Goal: Transaction & Acquisition: Subscribe to service/newsletter

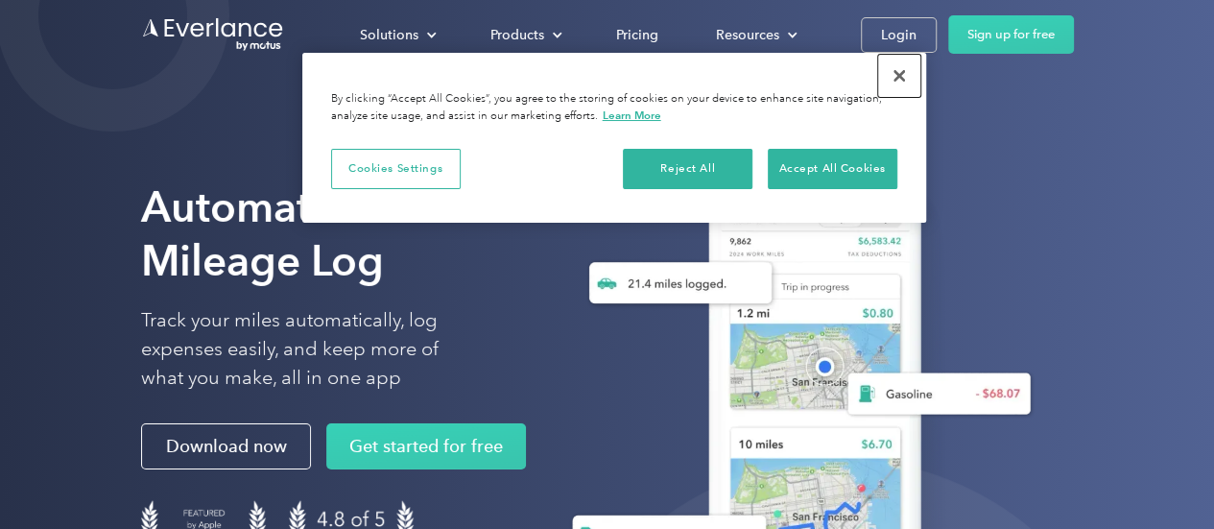
click at [902, 79] on button "Close" at bounding box center [899, 76] width 42 height 42
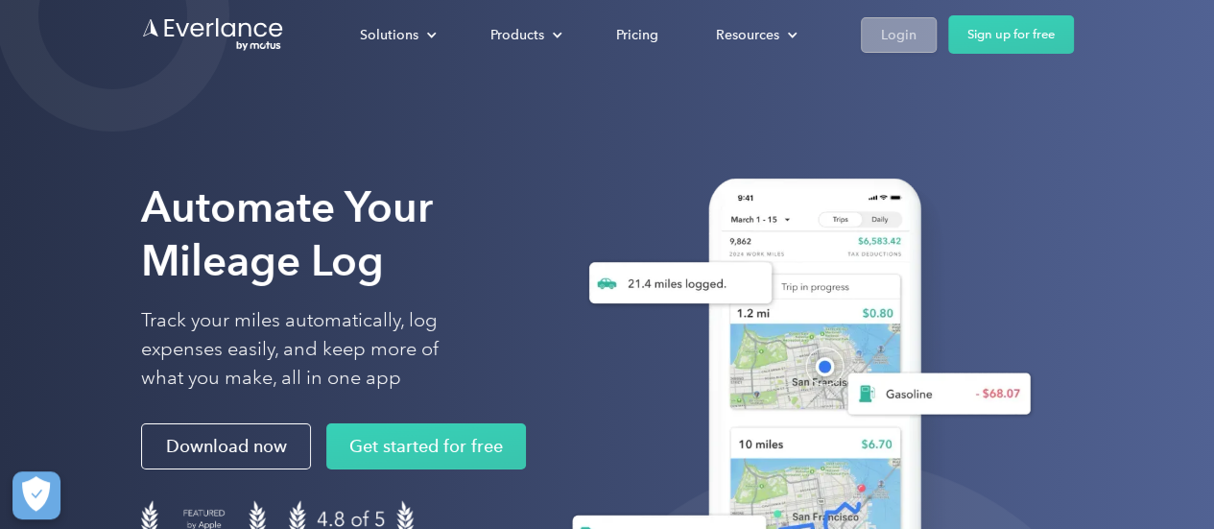
click at [893, 23] on div "Login" at bounding box center [899, 35] width 36 height 24
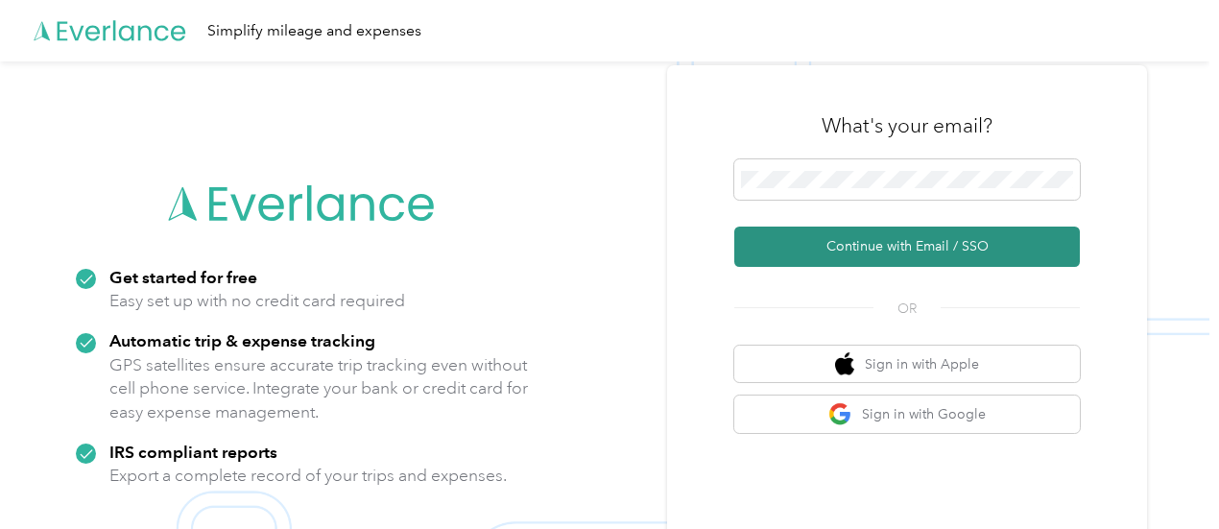
click at [919, 239] on button "Continue with Email / SSO" at bounding box center [906, 246] width 345 height 40
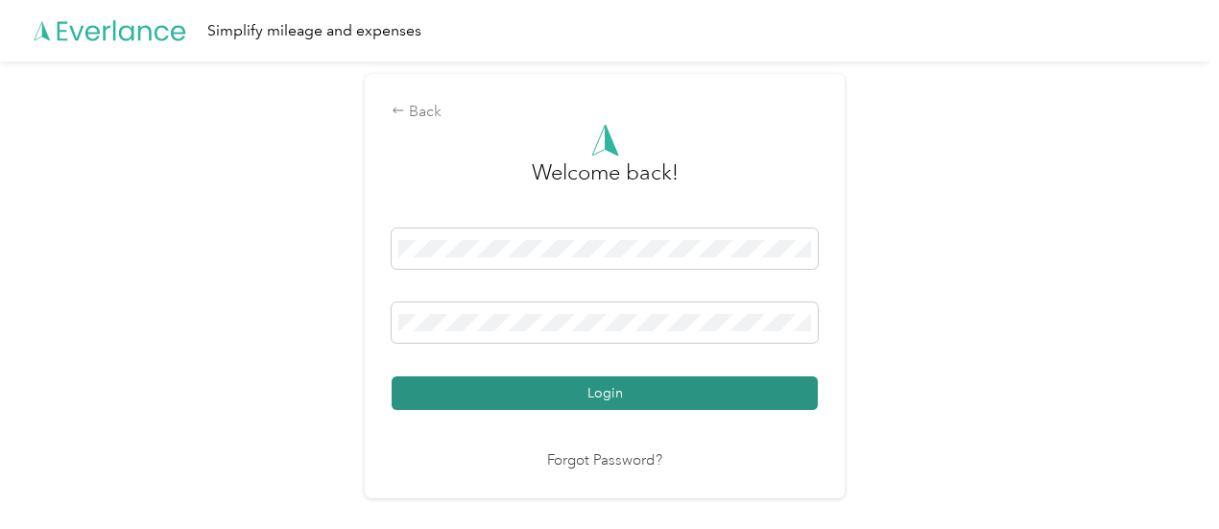
click at [646, 391] on button "Login" at bounding box center [605, 393] width 426 height 34
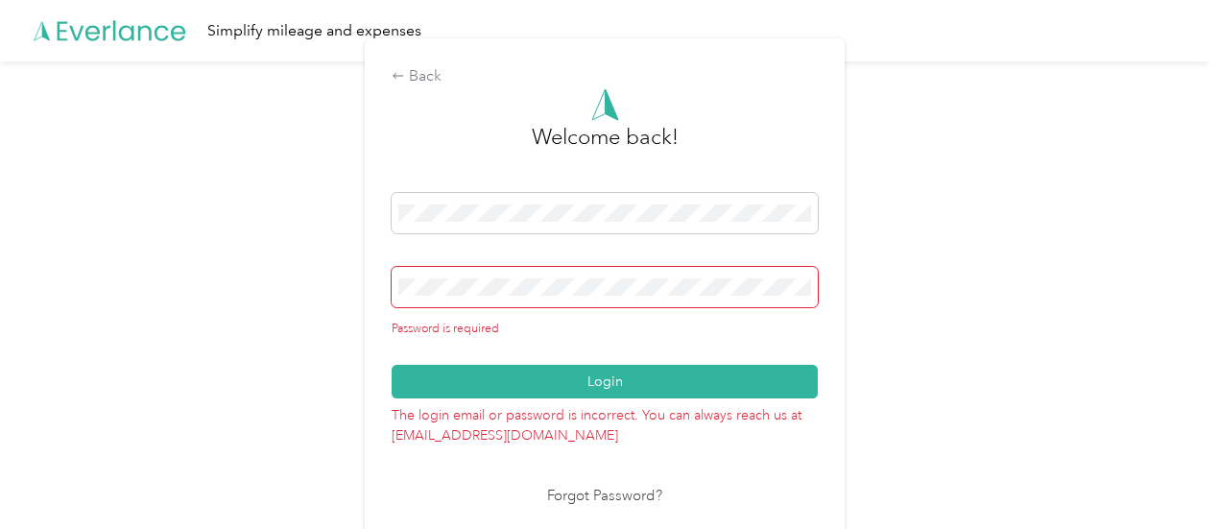
click at [644, 495] on link "Forgot Password?" at bounding box center [604, 497] width 115 height 22
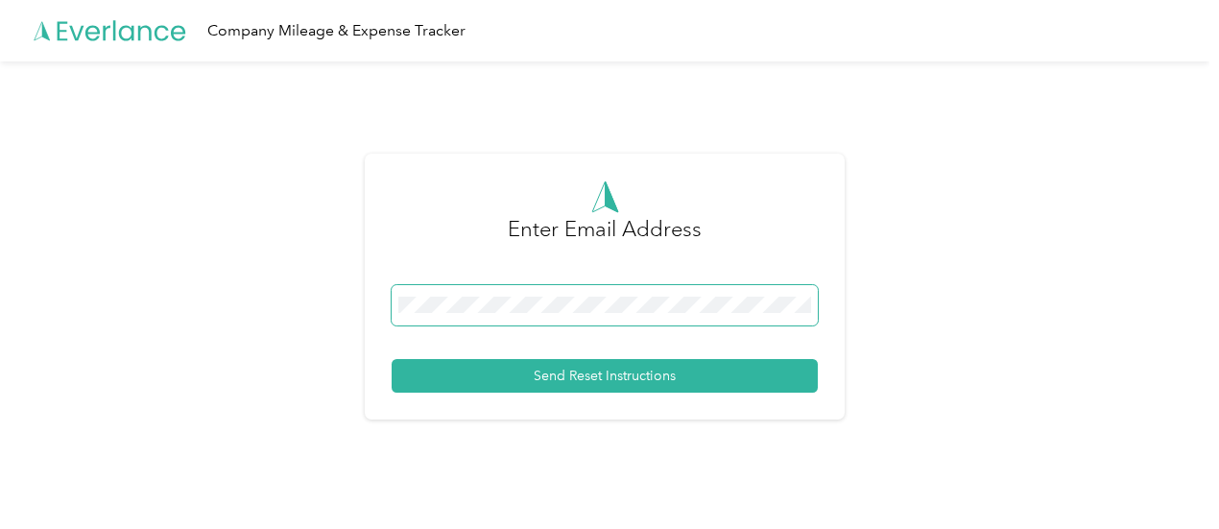
click at [554, 291] on span at bounding box center [605, 305] width 426 height 40
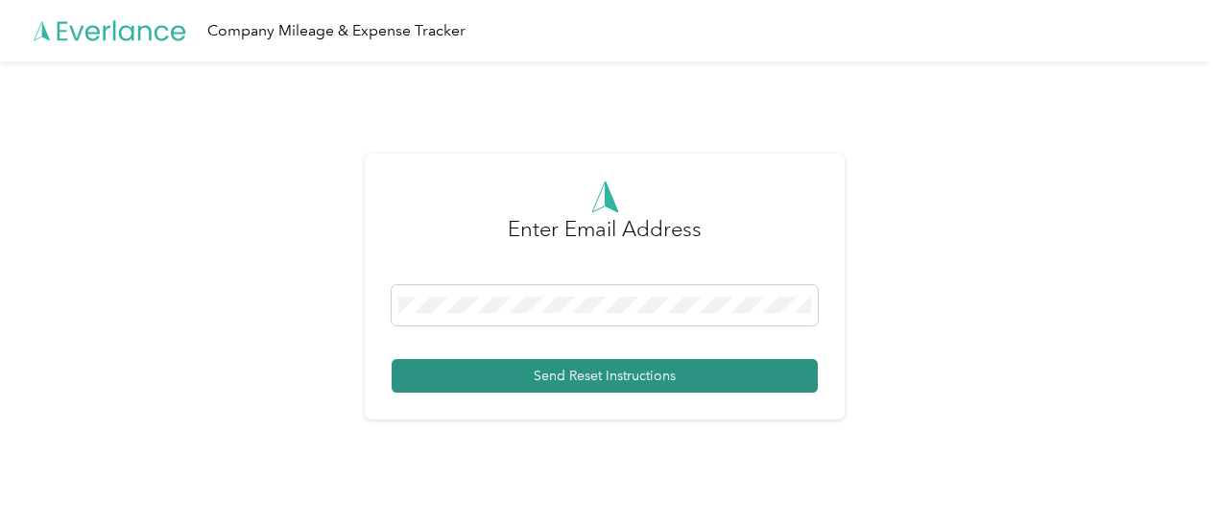
click at [553, 369] on button "Send Reset Instructions" at bounding box center [605, 376] width 426 height 34
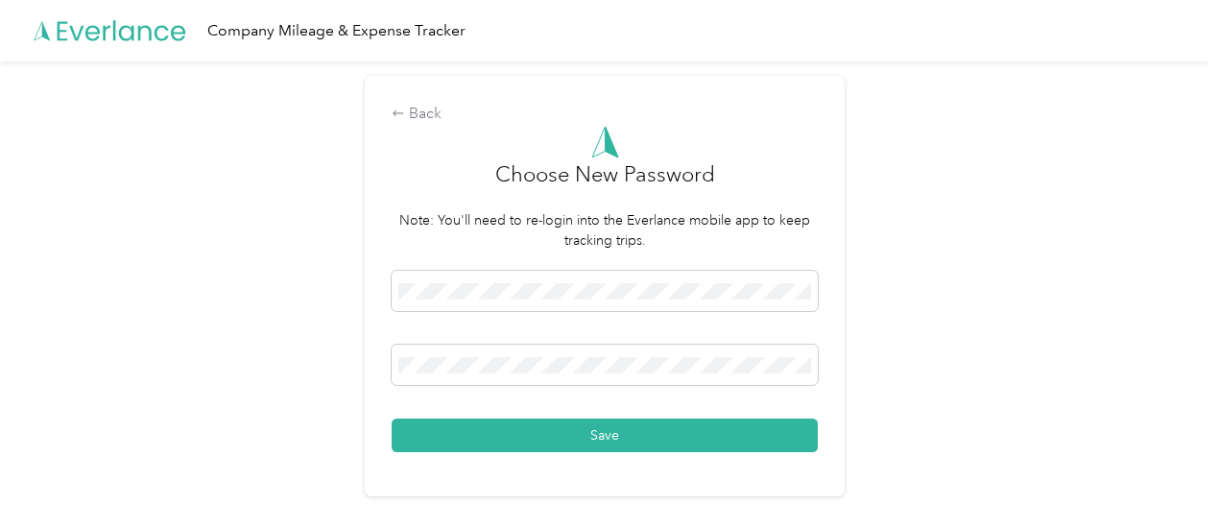
click at [550, 440] on button "Save" at bounding box center [605, 435] width 426 height 34
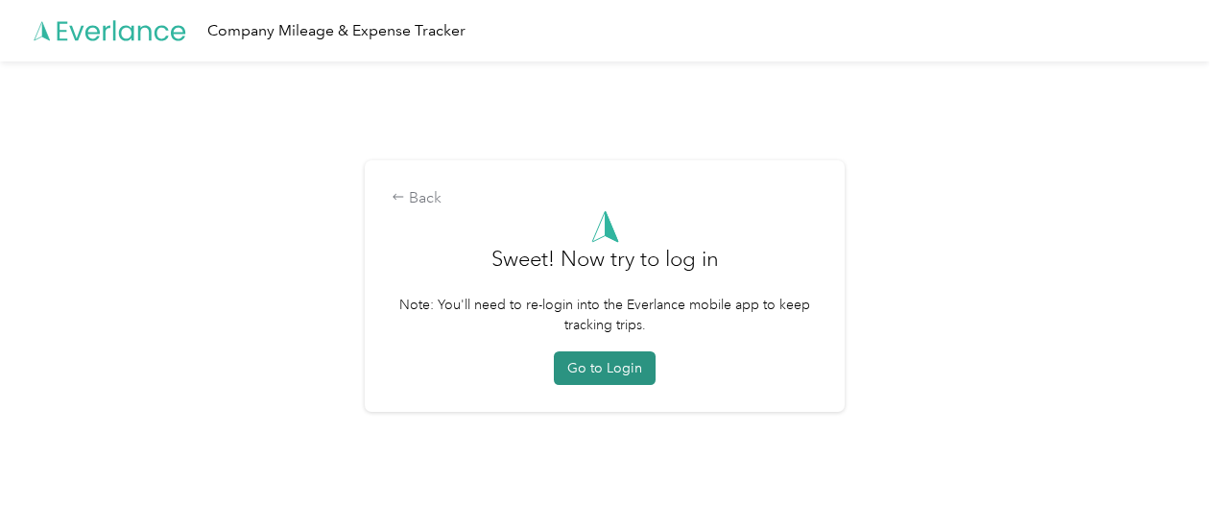
click at [580, 362] on button "Go to Login" at bounding box center [605, 368] width 102 height 34
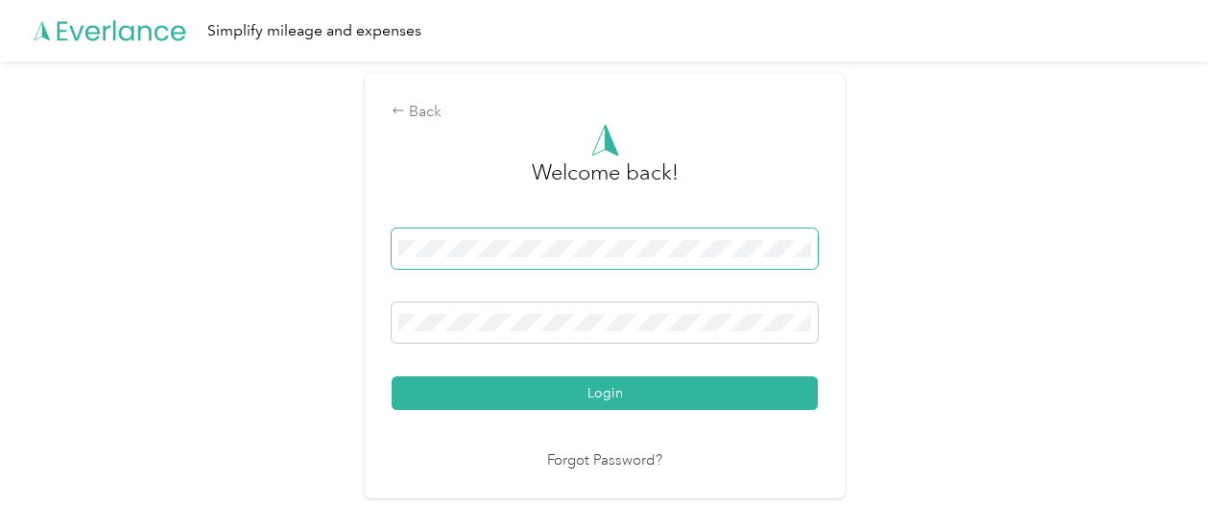
click at [516, 258] on span at bounding box center [605, 248] width 426 height 40
click at [530, 396] on button "Login" at bounding box center [605, 393] width 426 height 34
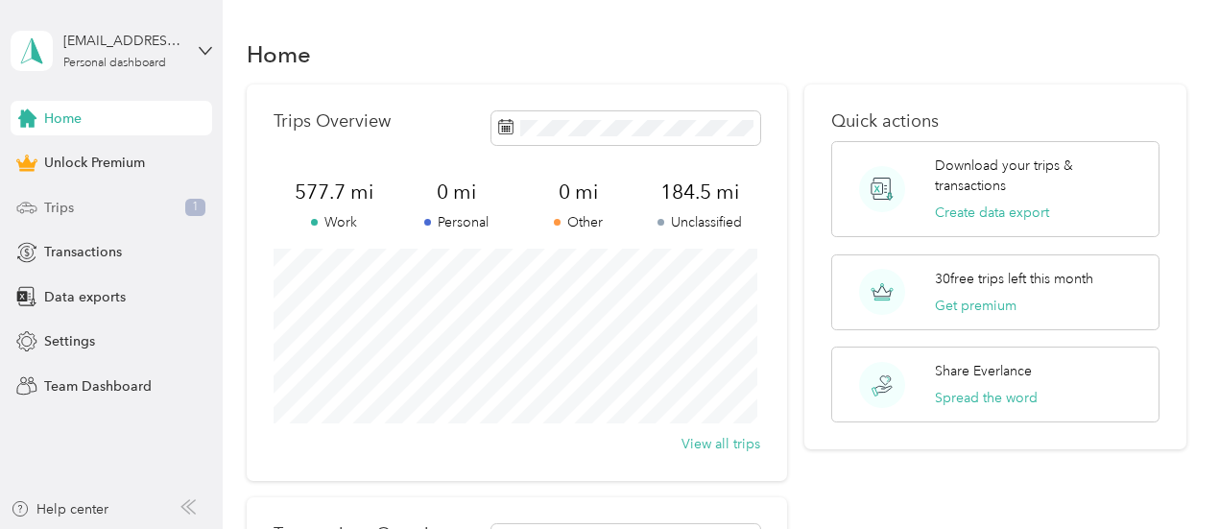
click at [96, 209] on div "Trips 1" at bounding box center [112, 207] width 202 height 35
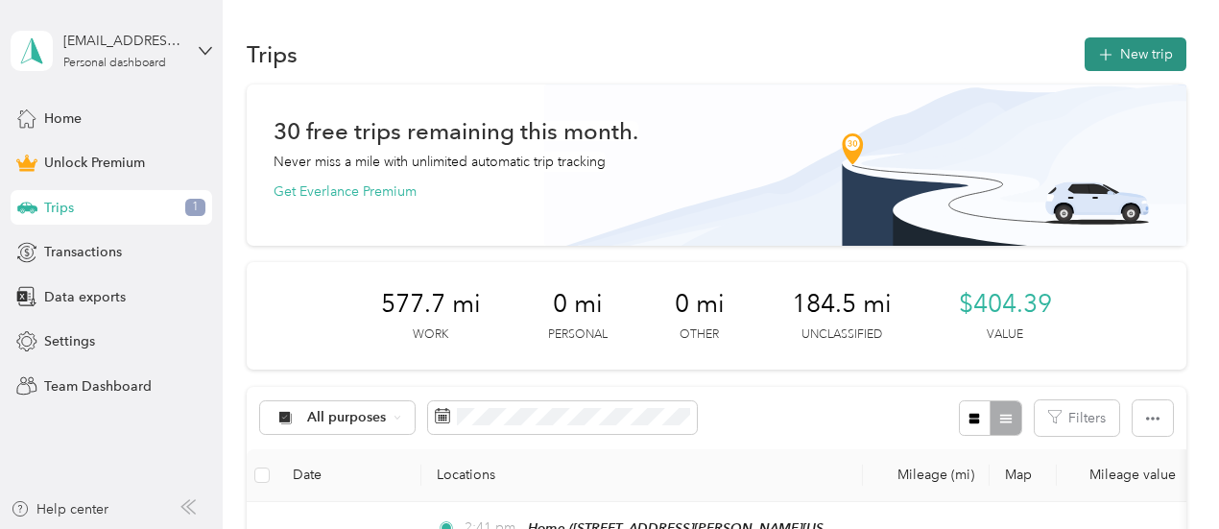
click at [1143, 51] on button "New trip" at bounding box center [1135, 54] width 102 height 34
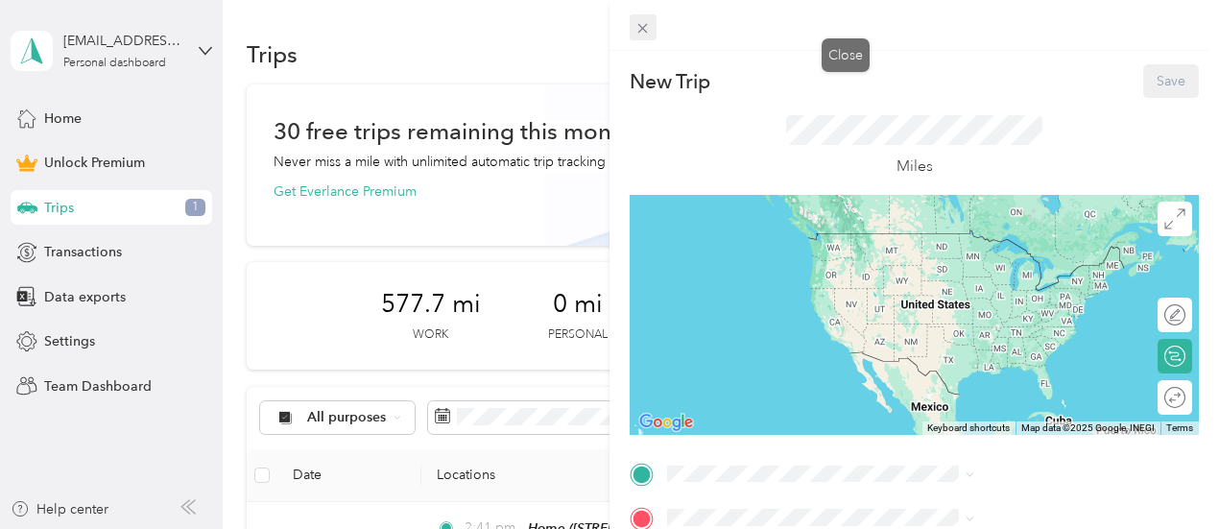
click at [648, 26] on icon at bounding box center [643, 29] width 10 height 10
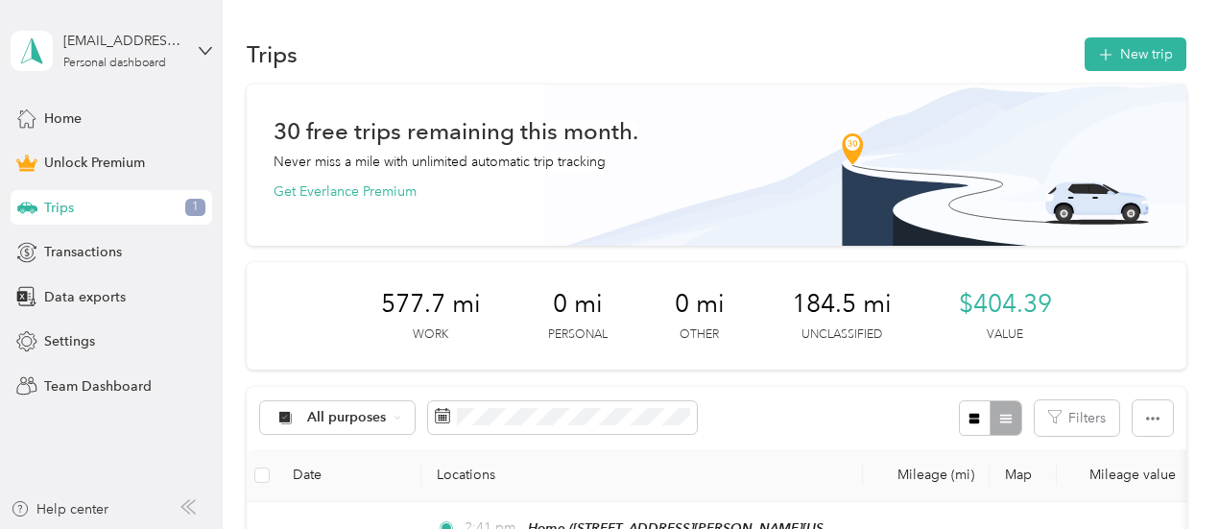
drag, startPoint x: 868, startPoint y: 154, endPoint x: 783, endPoint y: 53, distance: 132.8
click at [783, 53] on div "Trips New trip" at bounding box center [716, 54] width 939 height 40
click at [398, 415] on icon at bounding box center [397, 418] width 8 height 8
click at [359, 221] on li "Work" at bounding box center [337, 215] width 154 height 34
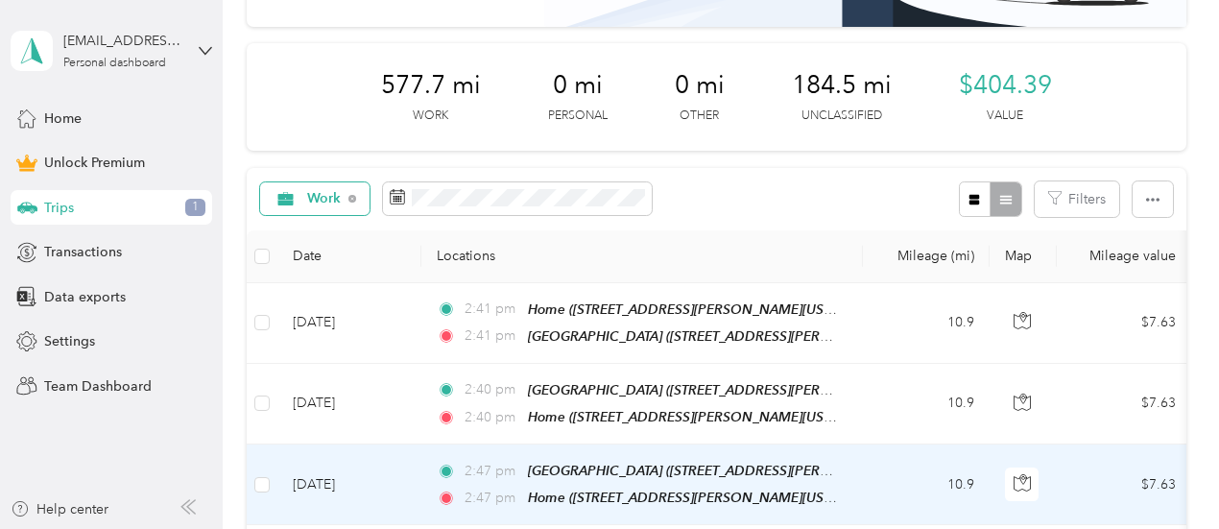
scroll to position [192, 0]
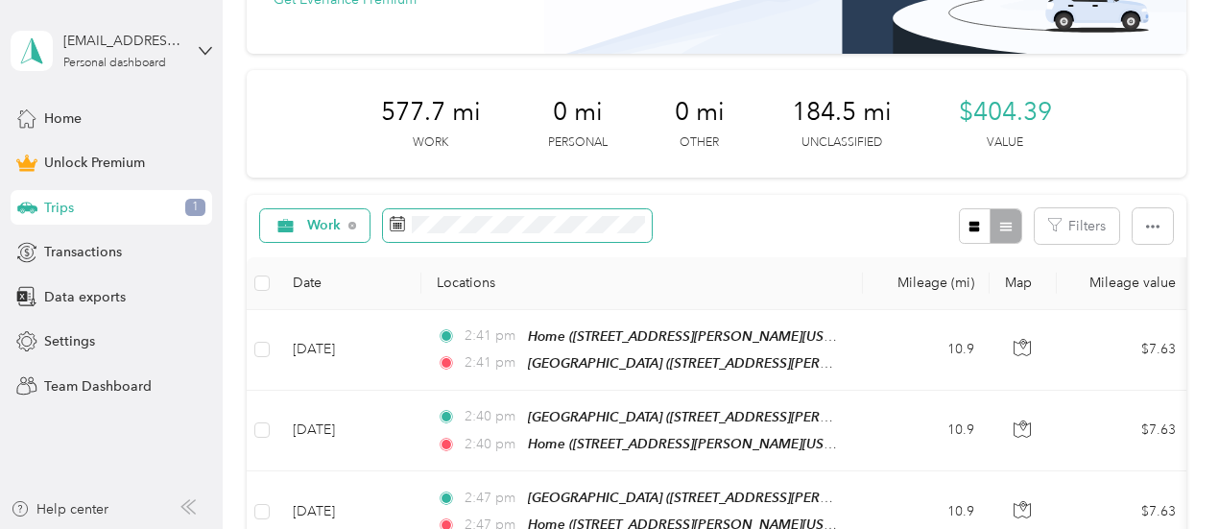
click at [393, 234] on span at bounding box center [397, 225] width 15 height 19
click at [399, 224] on rect at bounding box center [399, 224] width 2 height 2
click at [1138, 208] on button "button" at bounding box center [1152, 226] width 40 height 36
drag, startPoint x: 674, startPoint y: 218, endPoint x: 696, endPoint y: 222, distance: 22.4
click at [678, 220] on div "Work Filters" at bounding box center [716, 226] width 939 height 62
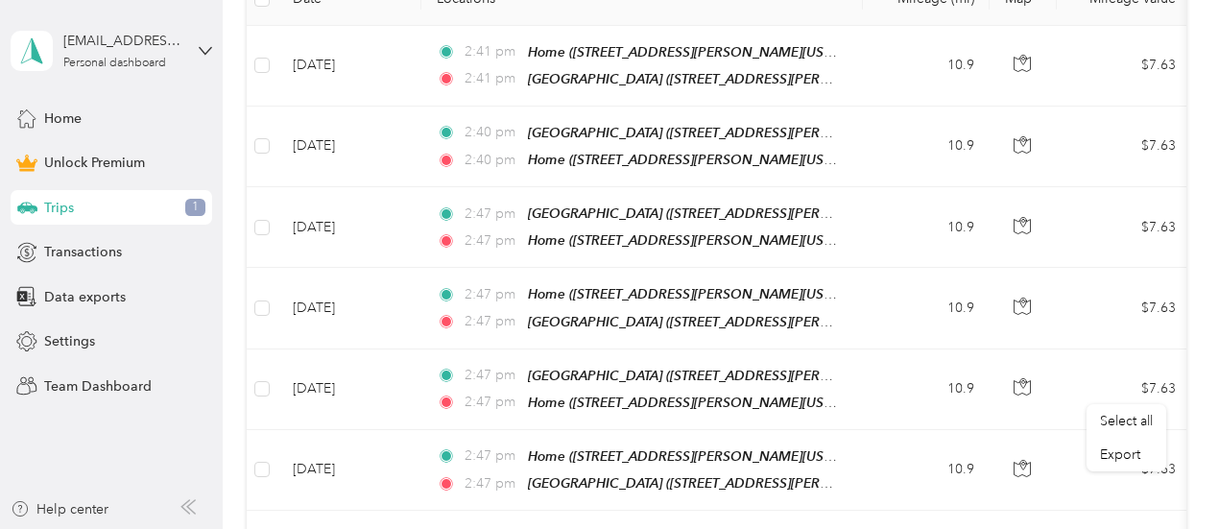
scroll to position [0, 0]
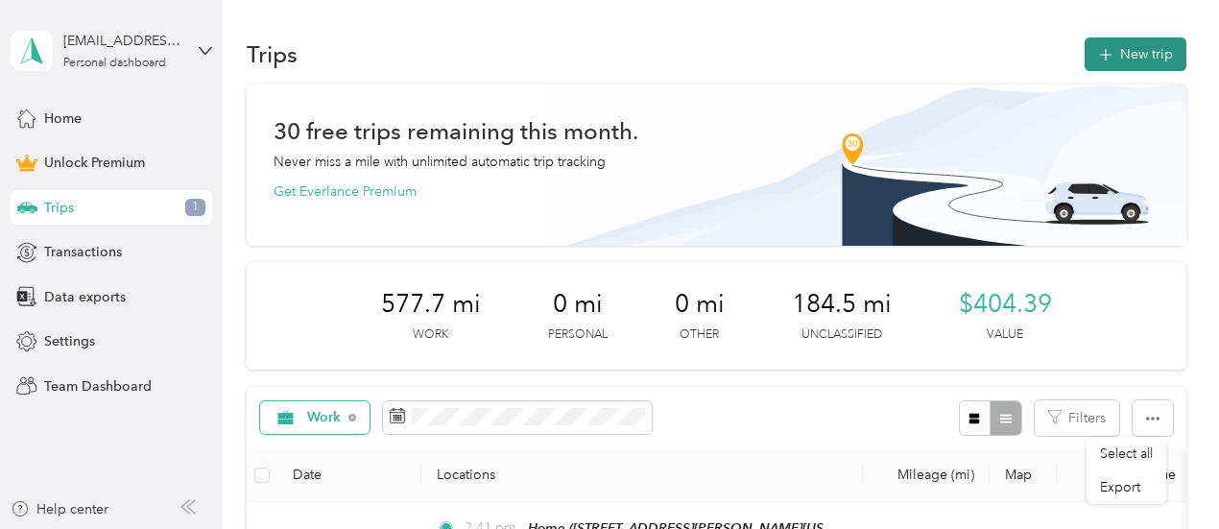
click at [1107, 55] on icon "button" at bounding box center [1105, 55] width 22 height 22
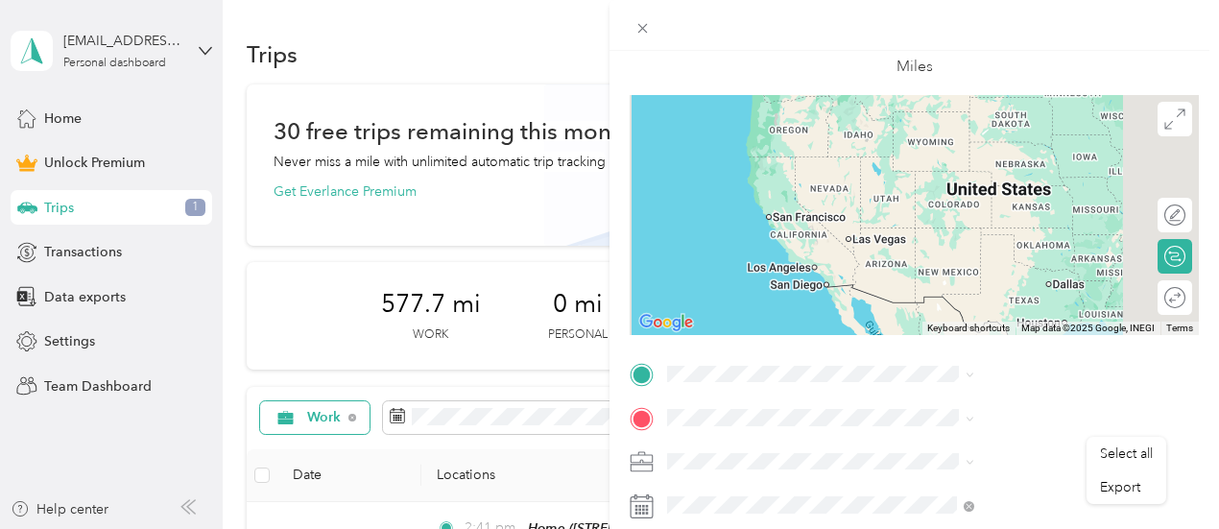
scroll to position [288, 0]
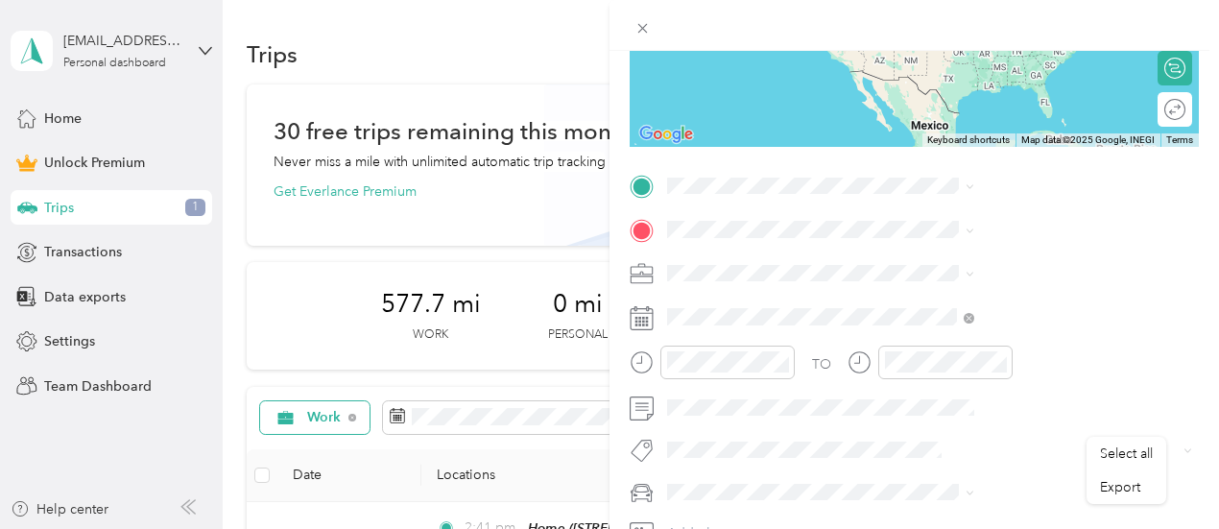
click at [999, 295] on div "Home 11891 Wiscoy Road, Hume, New York, United States" at bounding box center [1038, 283] width 264 height 60
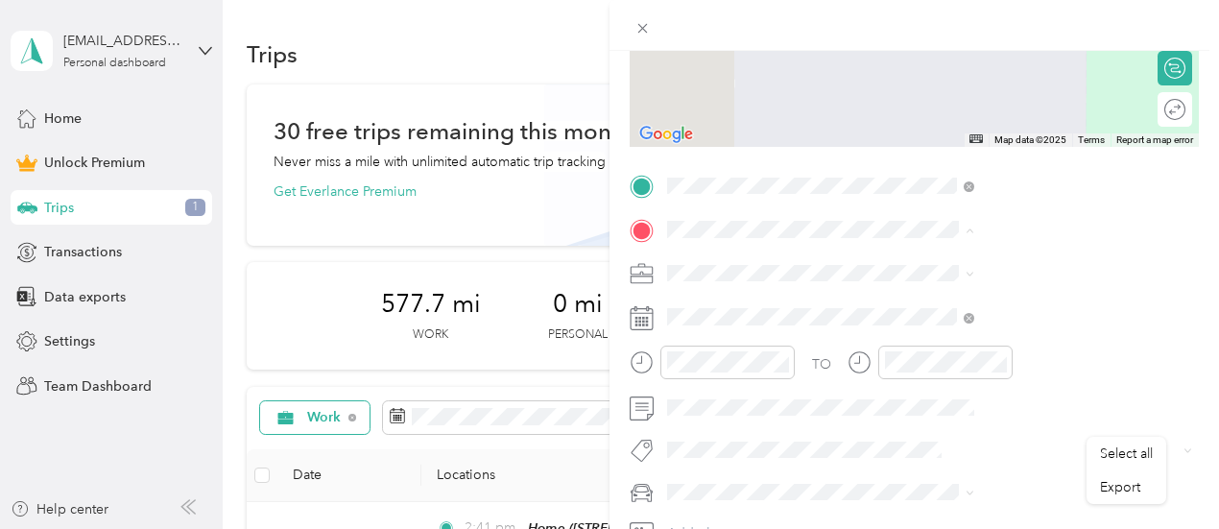
click at [986, 402] on span "8308 Ballard Road, Centerville, New York, United States" at bounding box center [1020, 417] width 228 height 36
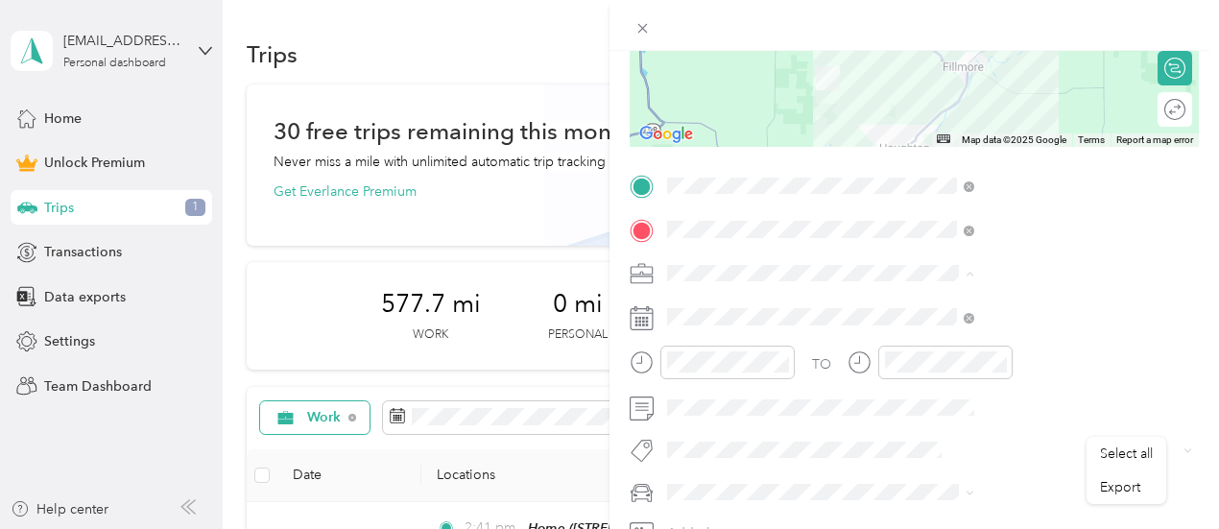
click at [932, 5] on div "Work" at bounding box center [1024, 4] width 294 height 20
click at [653, 318] on icon at bounding box center [641, 318] width 24 height 24
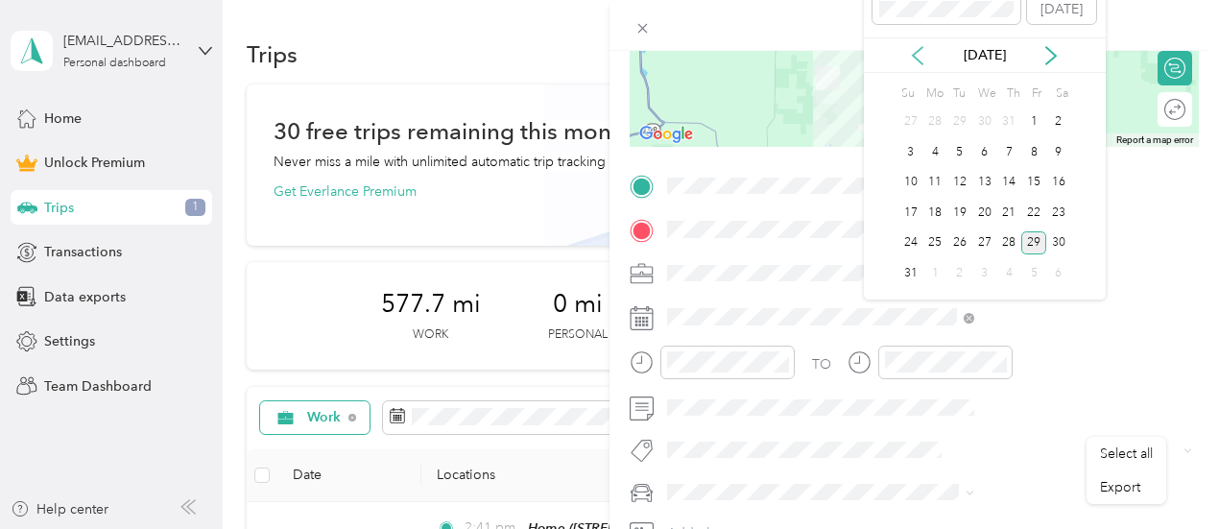
click at [919, 55] on icon at bounding box center [917, 55] width 19 height 19
click at [919, 54] on icon at bounding box center [917, 55] width 19 height 19
click at [941, 247] on div "28" at bounding box center [934, 243] width 25 height 24
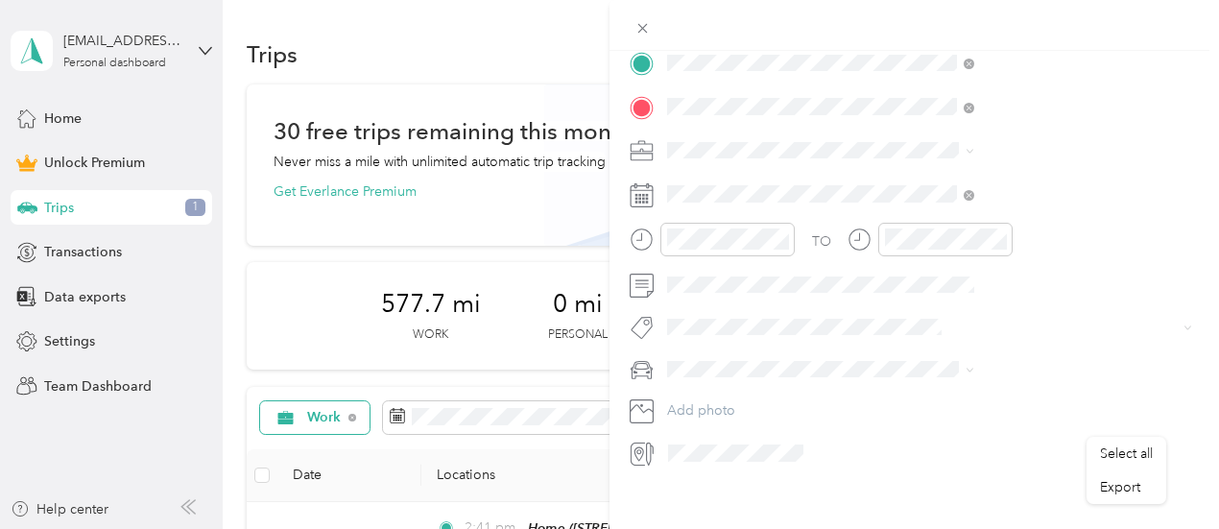
scroll to position [434, 0]
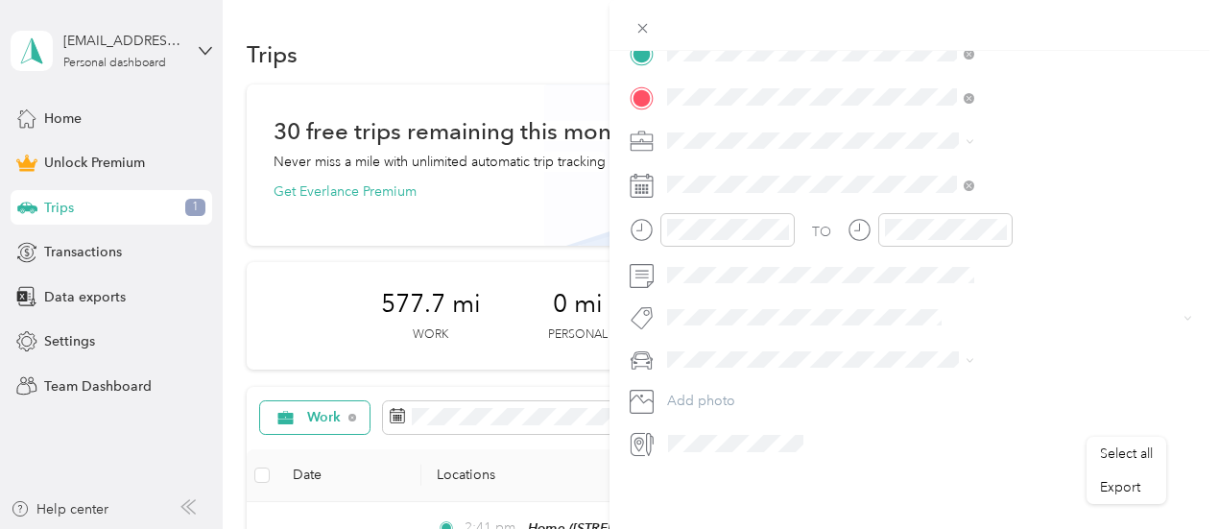
click at [645, 436] on icon at bounding box center [639, 444] width 12 height 16
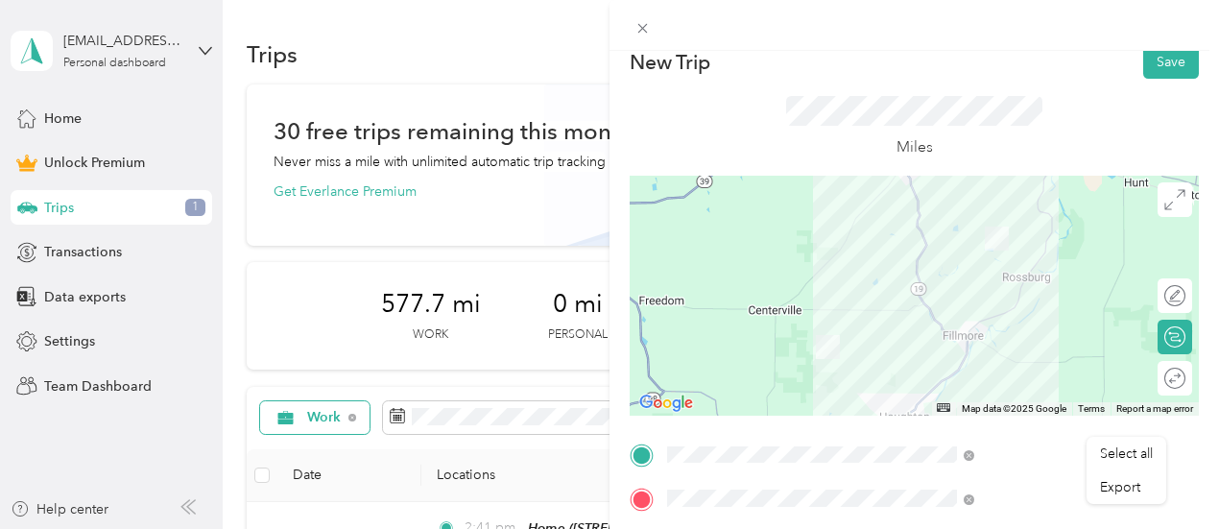
scroll to position [0, 0]
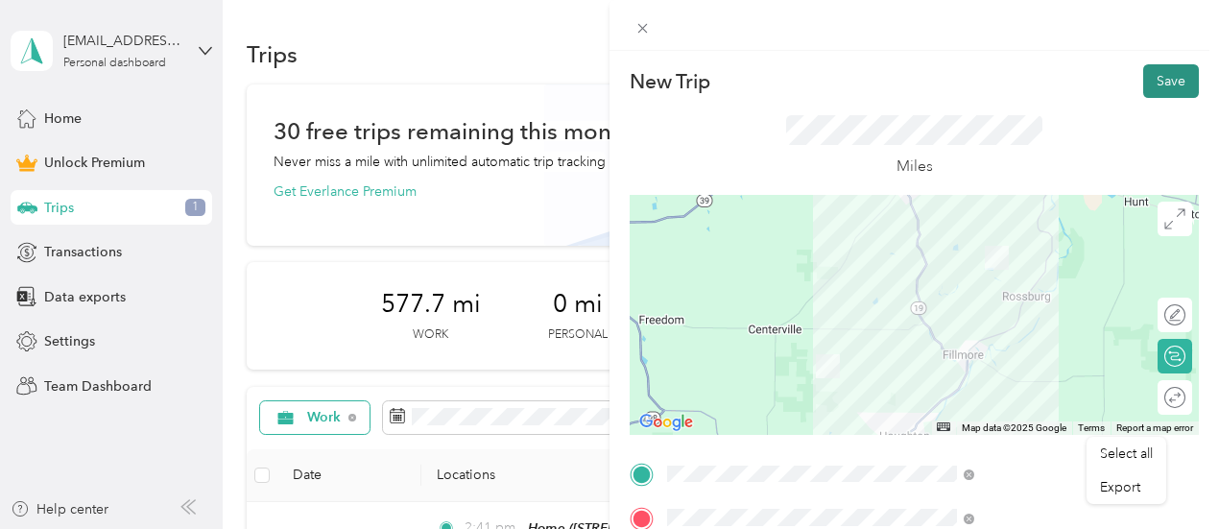
drag, startPoint x: 1162, startPoint y: 75, endPoint x: 1167, endPoint y: 85, distance: 11.6
click at [1165, 77] on button "Save" at bounding box center [1171, 81] width 56 height 34
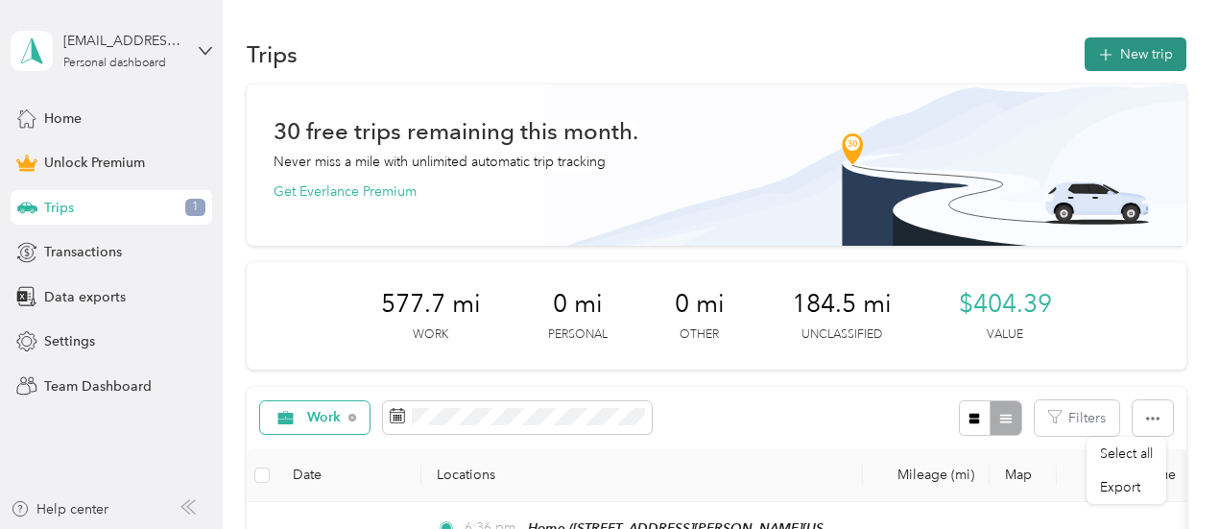
click at [1152, 54] on button "New trip" at bounding box center [1135, 54] width 102 height 34
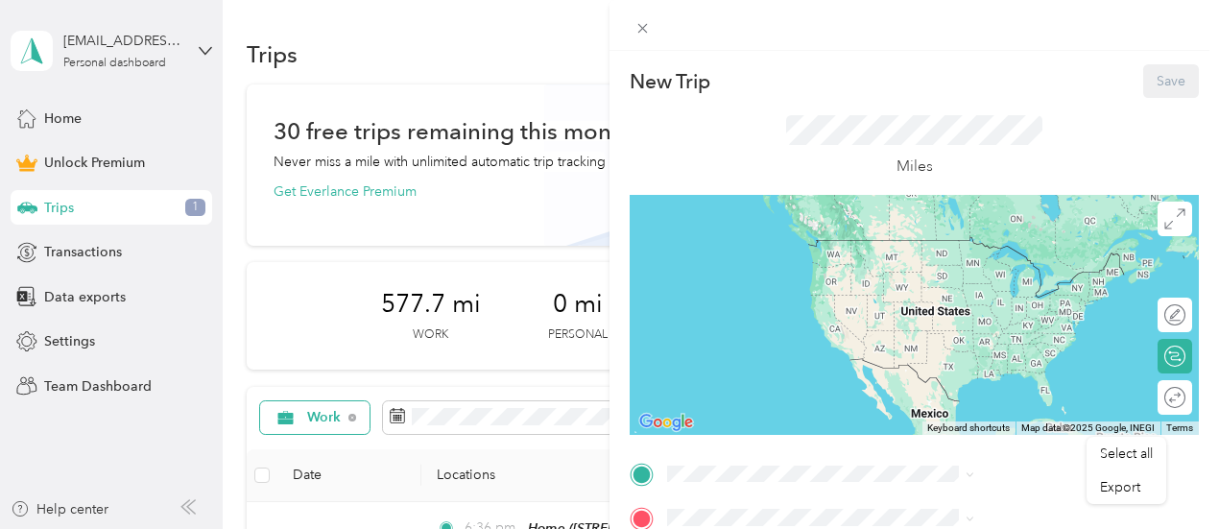
click at [988, 413] on span "8308 Ballard Road, Centerville, New York, United States" at bounding box center [1020, 420] width 228 height 36
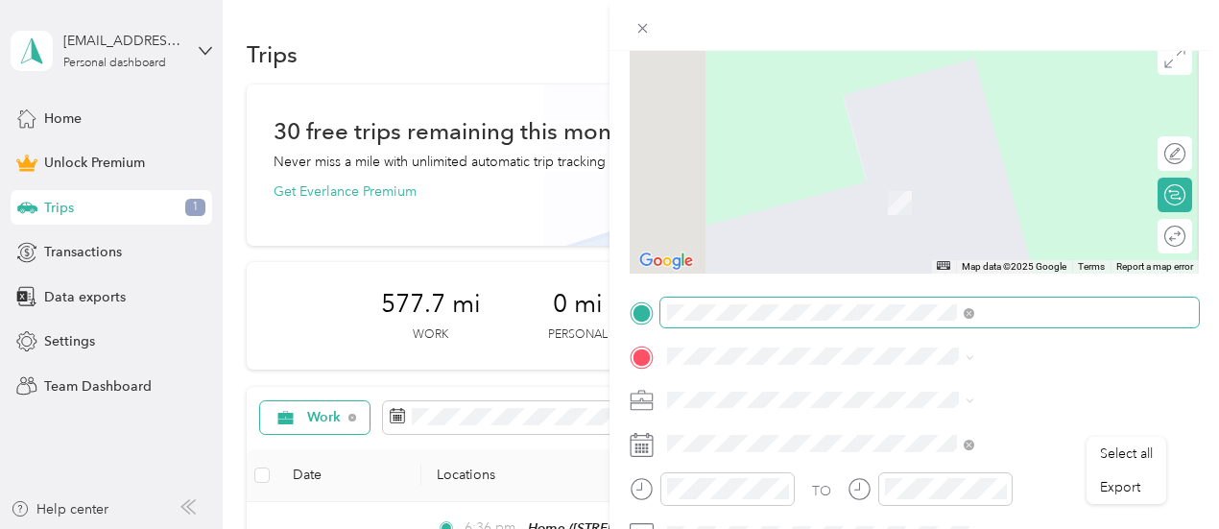
scroll to position [192, 0]
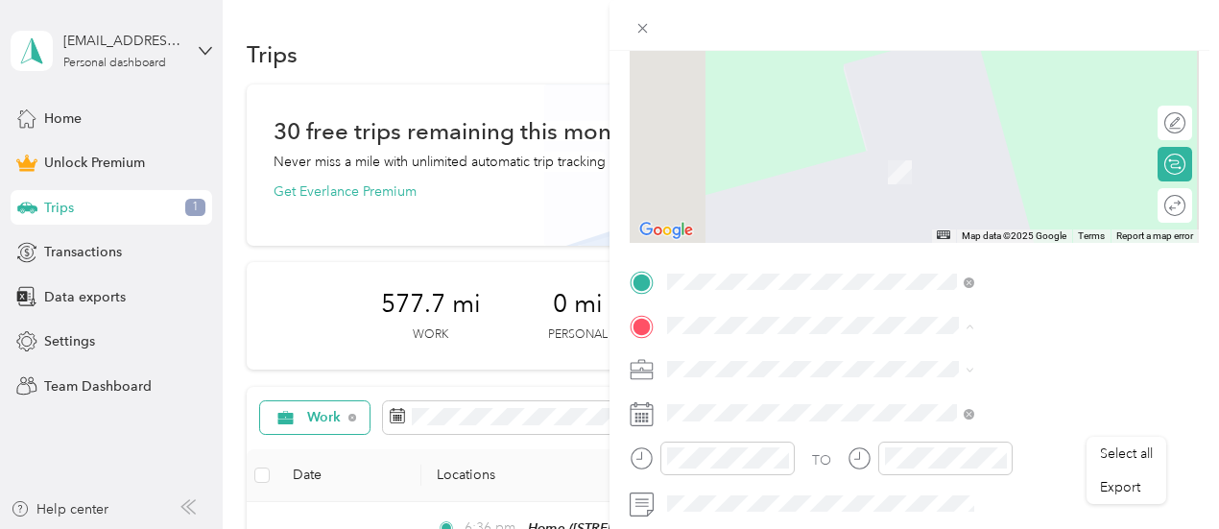
click at [969, 204] on span "11891 Wiscoy Road, Hume, New York, United States" at bounding box center [1020, 197] width 228 height 36
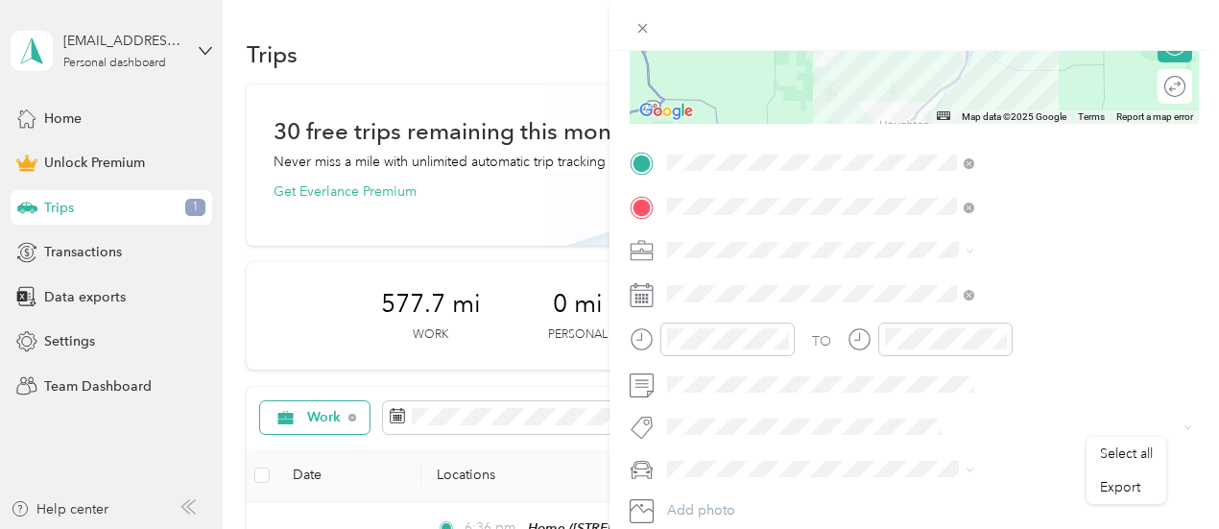
scroll to position [384, 0]
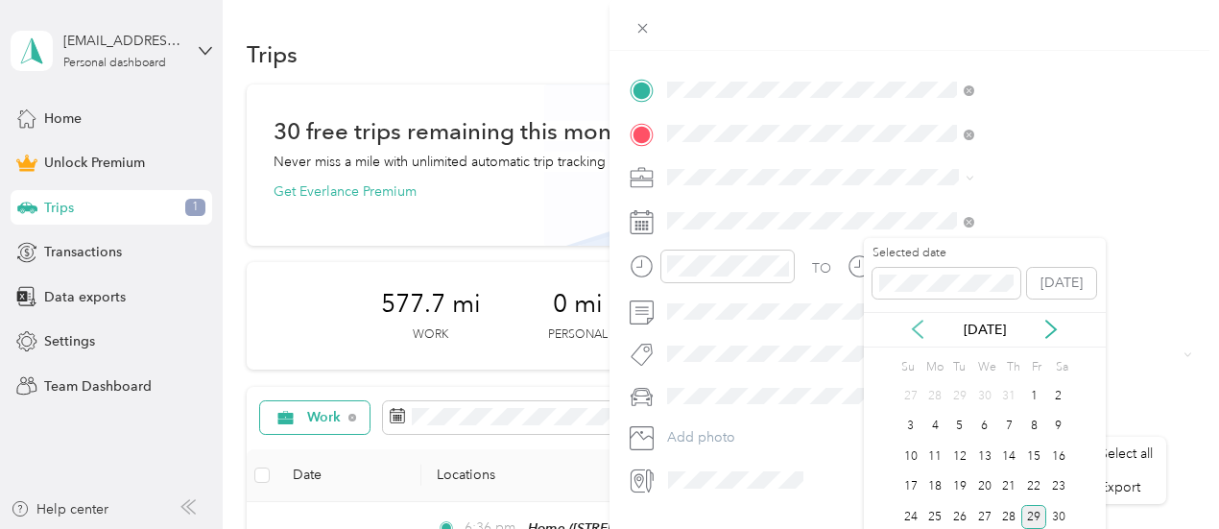
click at [915, 327] on icon at bounding box center [917, 329] width 19 height 19
click at [915, 328] on icon at bounding box center [917, 329] width 19 height 19
click at [938, 522] on div "28" at bounding box center [934, 517] width 25 height 24
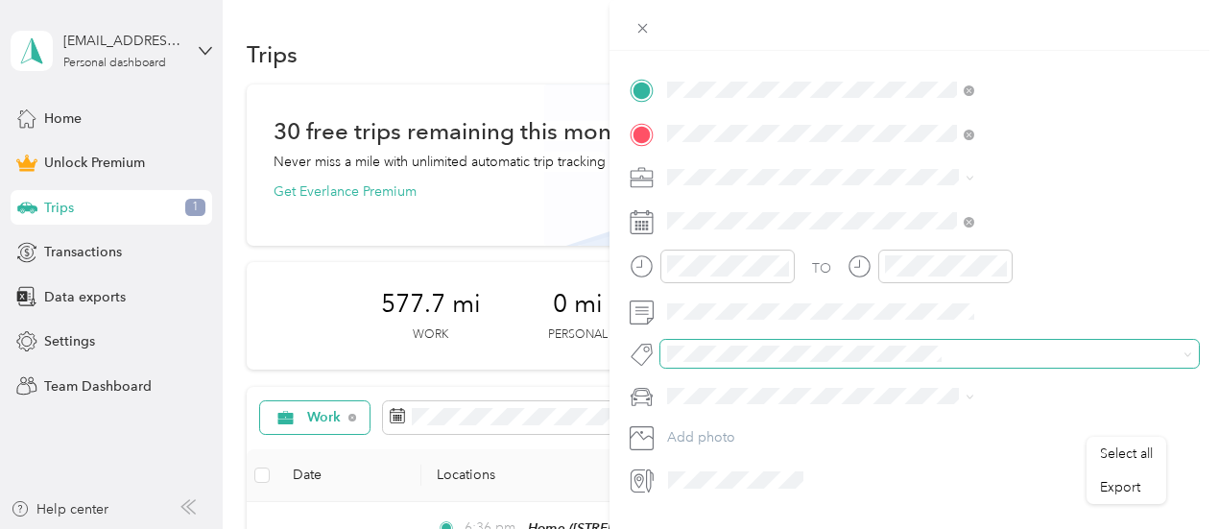
scroll to position [434, 0]
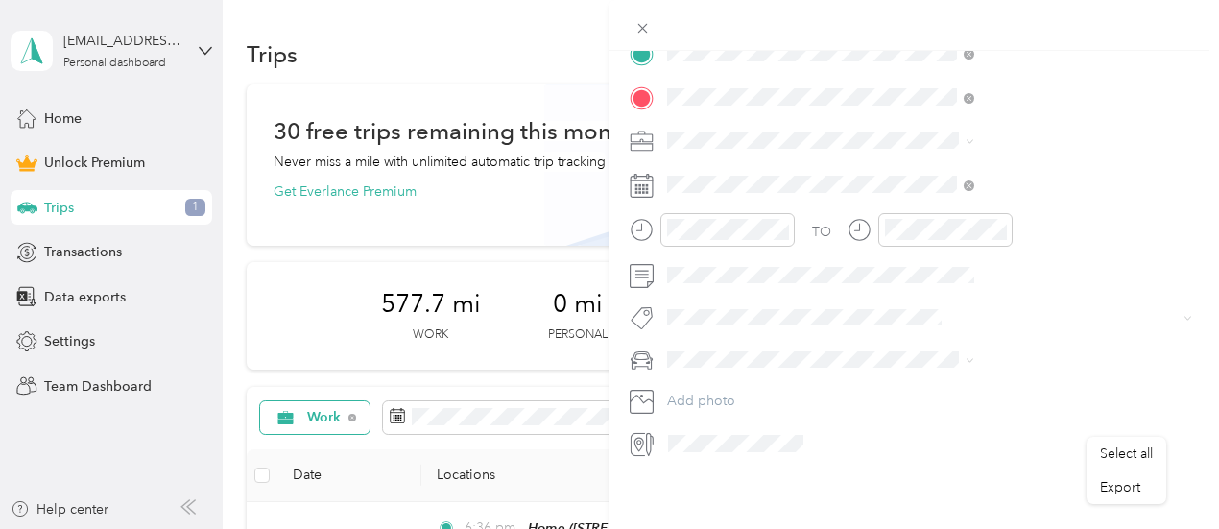
click at [914, 164] on li "Work" at bounding box center [1024, 161] width 321 height 34
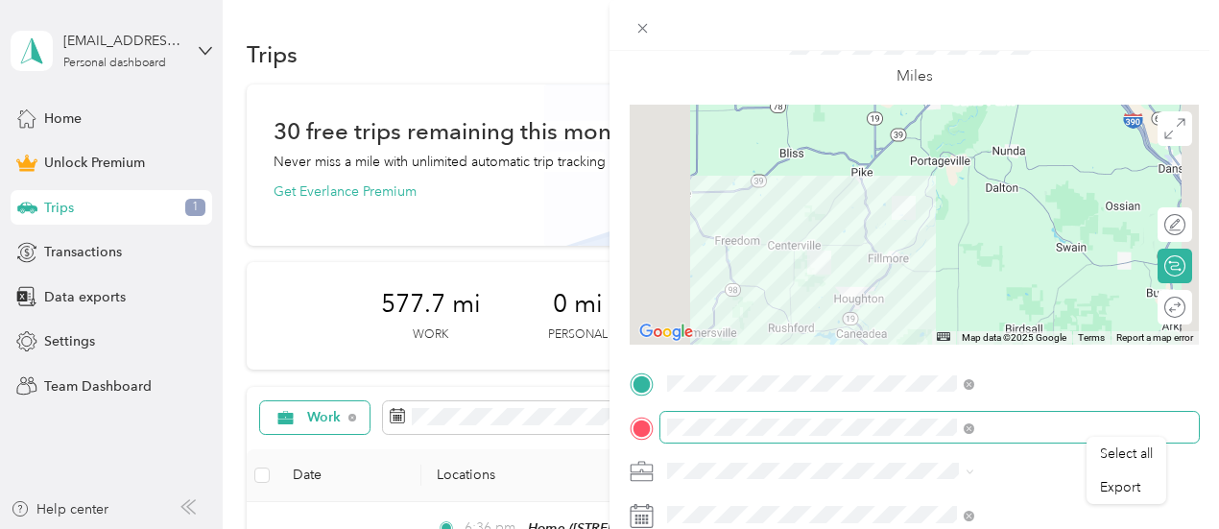
scroll to position [0, 0]
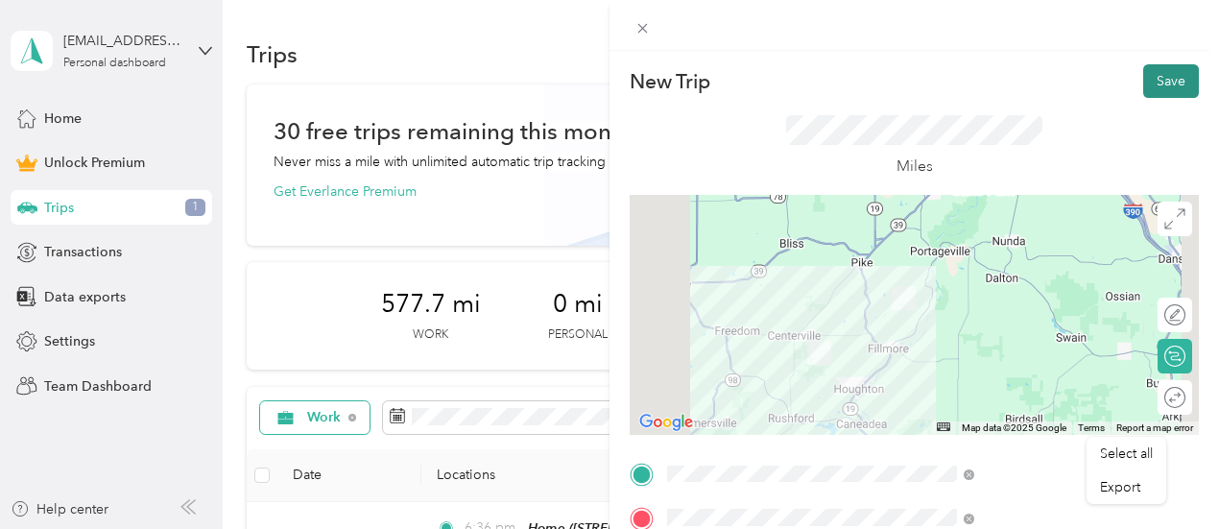
click at [1145, 82] on button "Save" at bounding box center [1171, 81] width 56 height 34
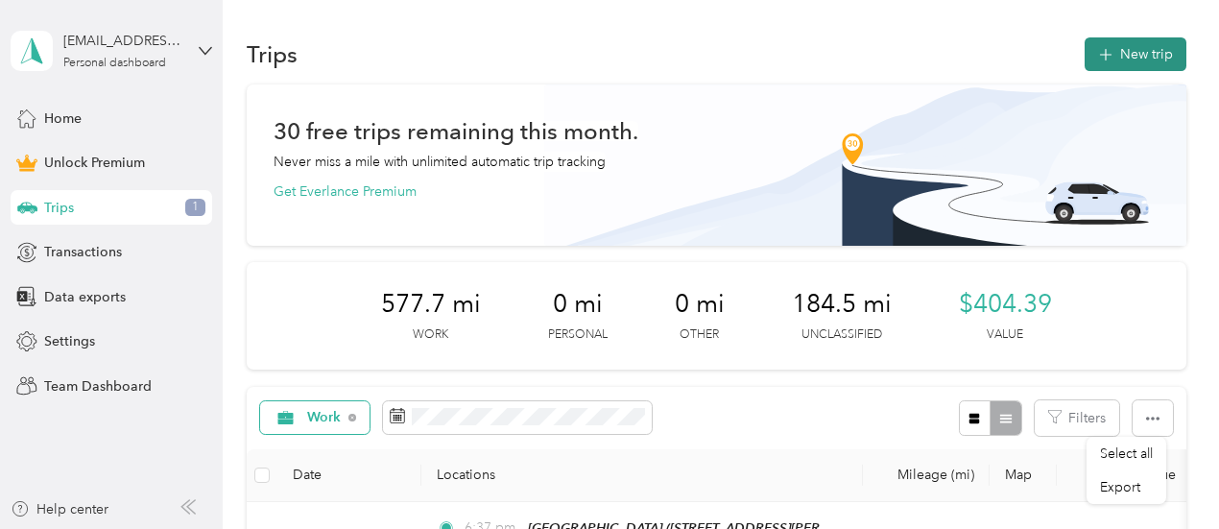
click at [1127, 62] on button "New trip" at bounding box center [1135, 54] width 102 height 34
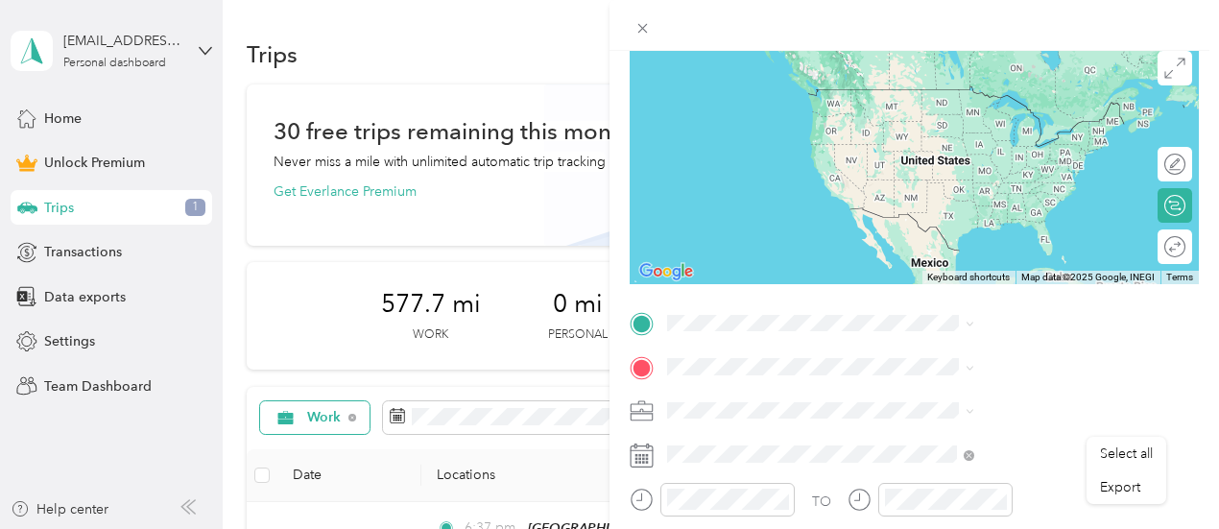
scroll to position [192, 0]
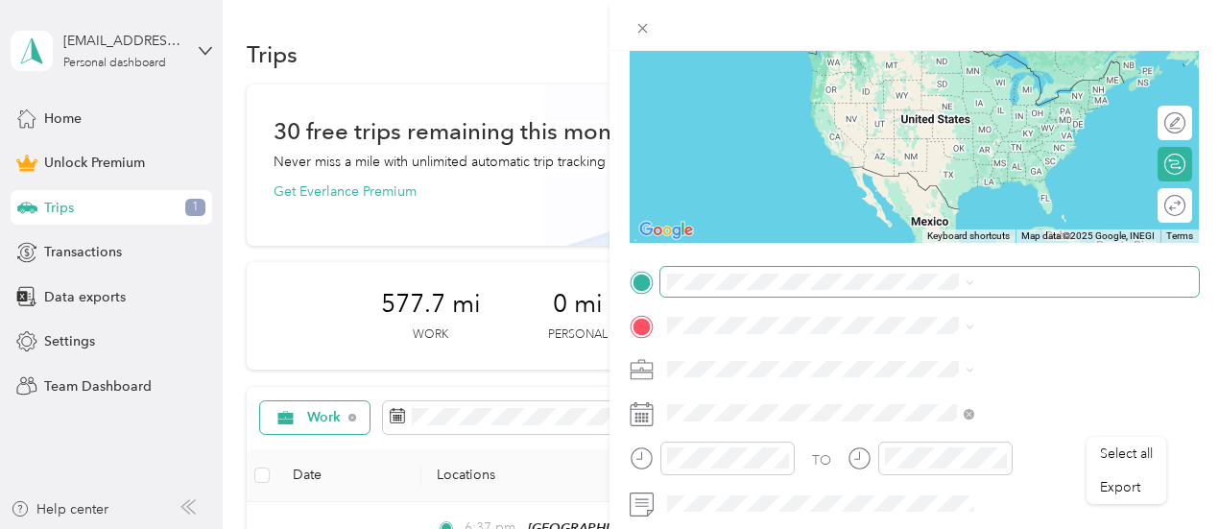
click at [977, 292] on span at bounding box center [929, 282] width 538 height 31
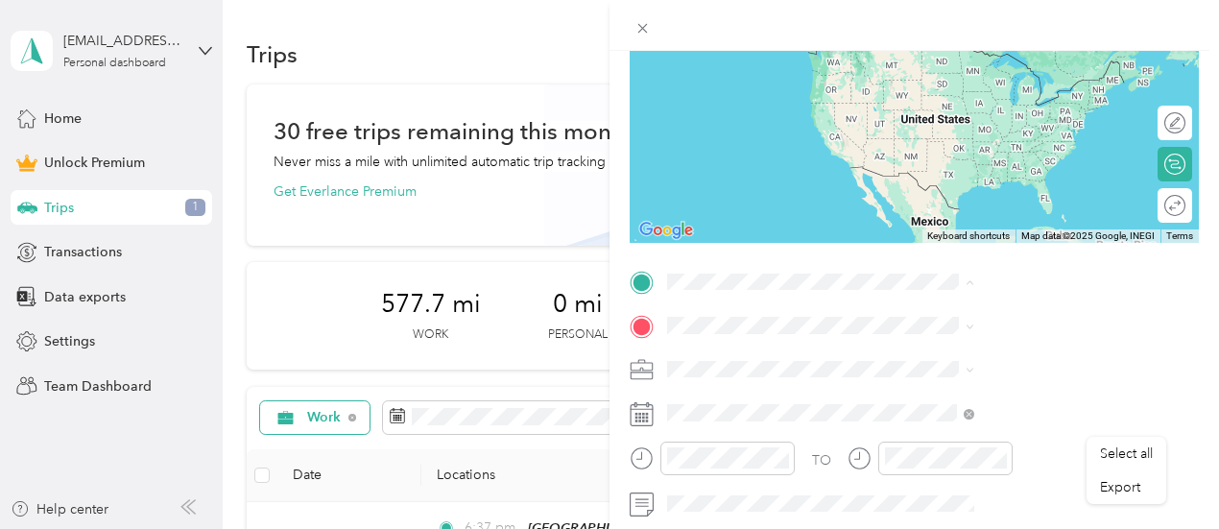
click at [942, 353] on strong "Home" at bounding box center [924, 357] width 37 height 17
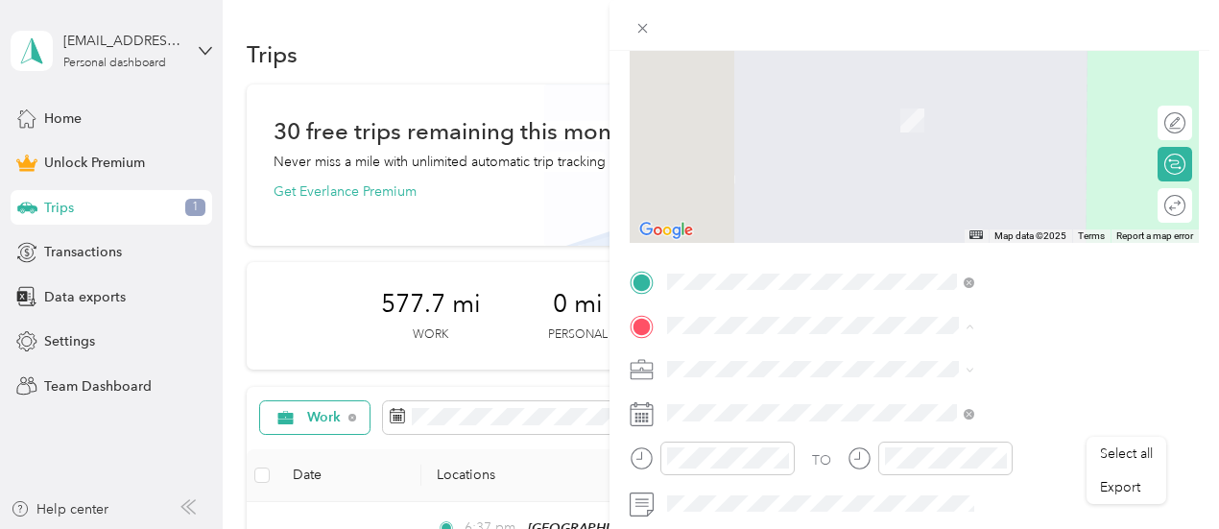
click at [966, 271] on span "8308 Ballard Road, Centerville, New York, United States" at bounding box center [1020, 278] width 228 height 36
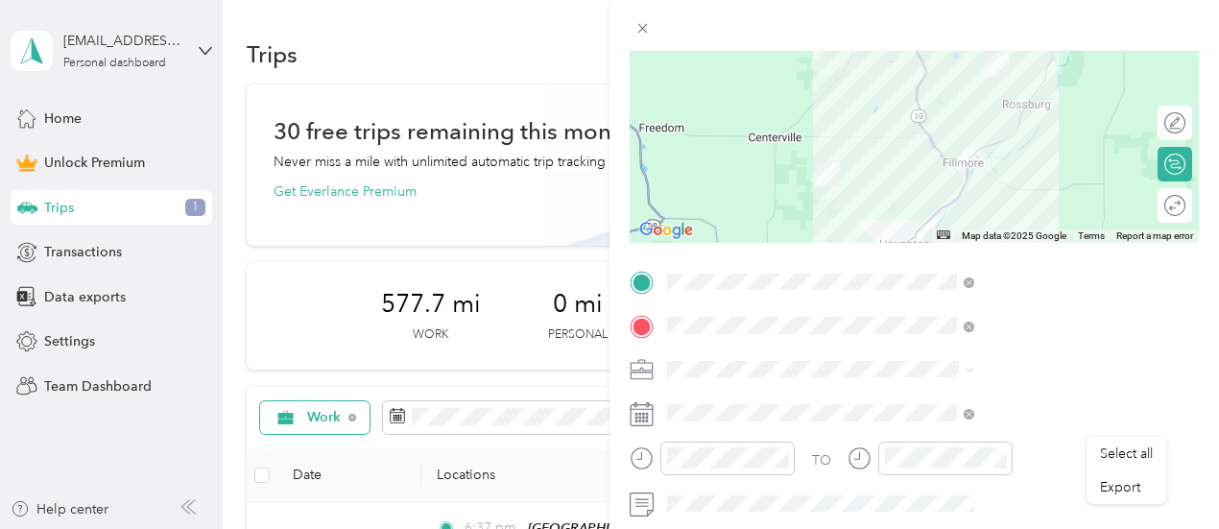
click at [927, 98] on div "Work" at bounding box center [1024, 94] width 294 height 20
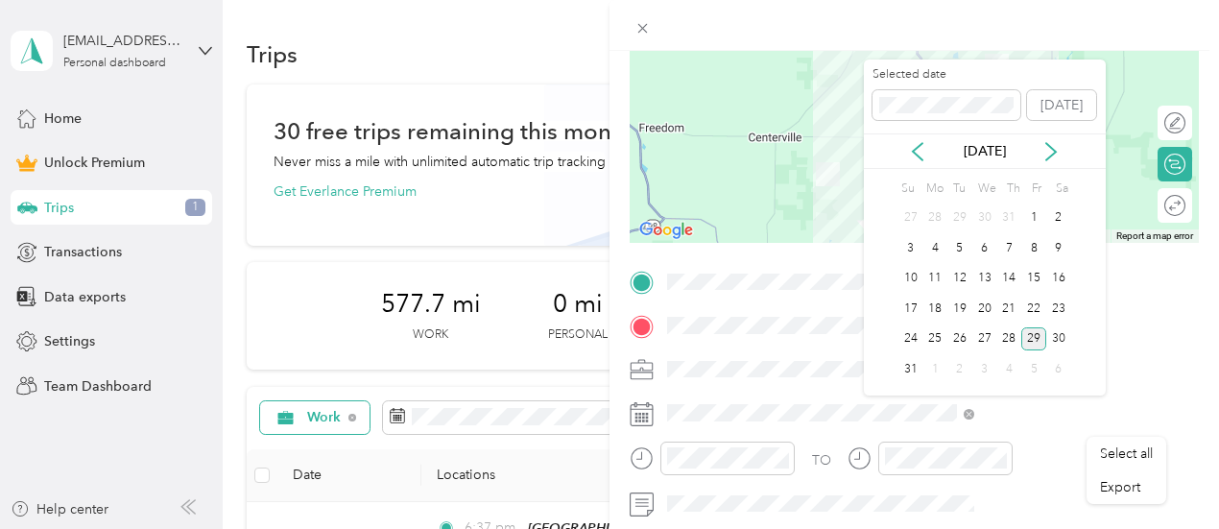
click at [906, 151] on div "Aug 2025" at bounding box center [985, 151] width 242 height 20
click at [906, 150] on div "Aug 2025" at bounding box center [985, 151] width 242 height 20
click at [913, 150] on icon at bounding box center [918, 151] width 10 height 17
click at [915, 154] on icon at bounding box center [918, 151] width 10 height 17
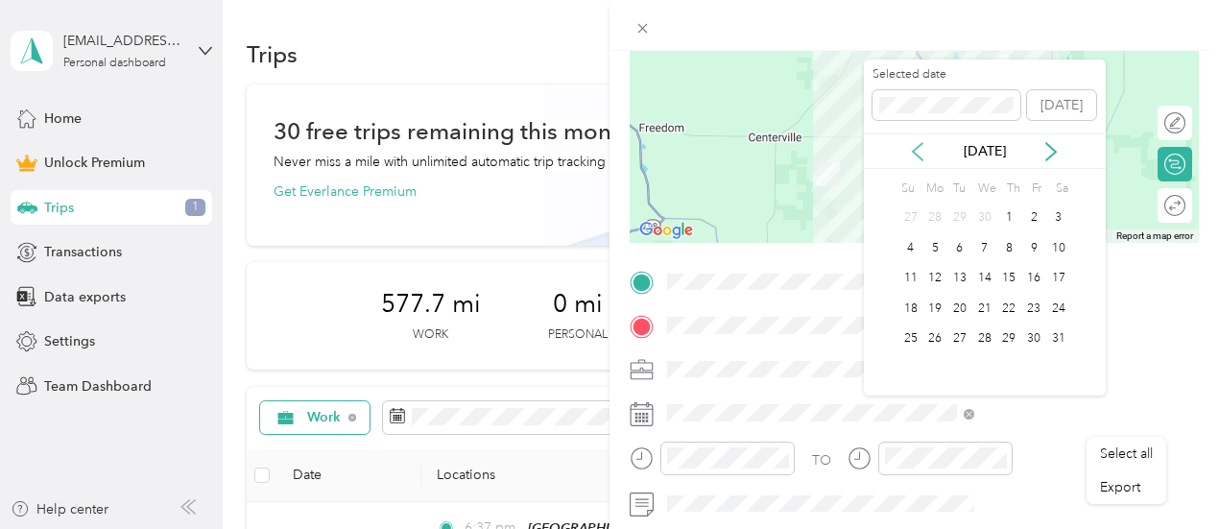
click at [917, 149] on icon at bounding box center [917, 151] width 19 height 19
click at [965, 331] on div "29" at bounding box center [959, 339] width 25 height 24
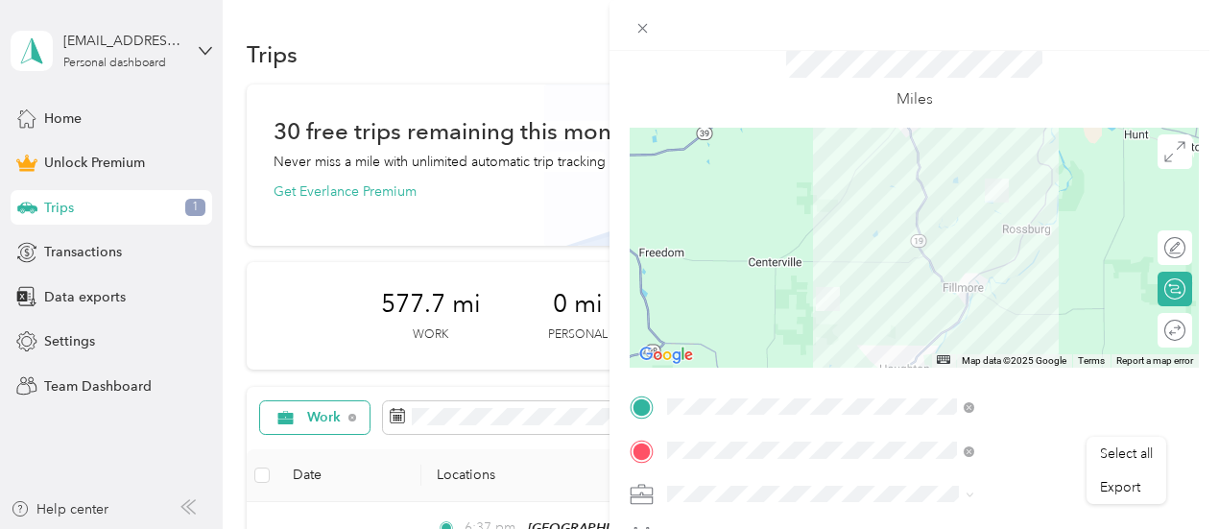
scroll to position [0, 0]
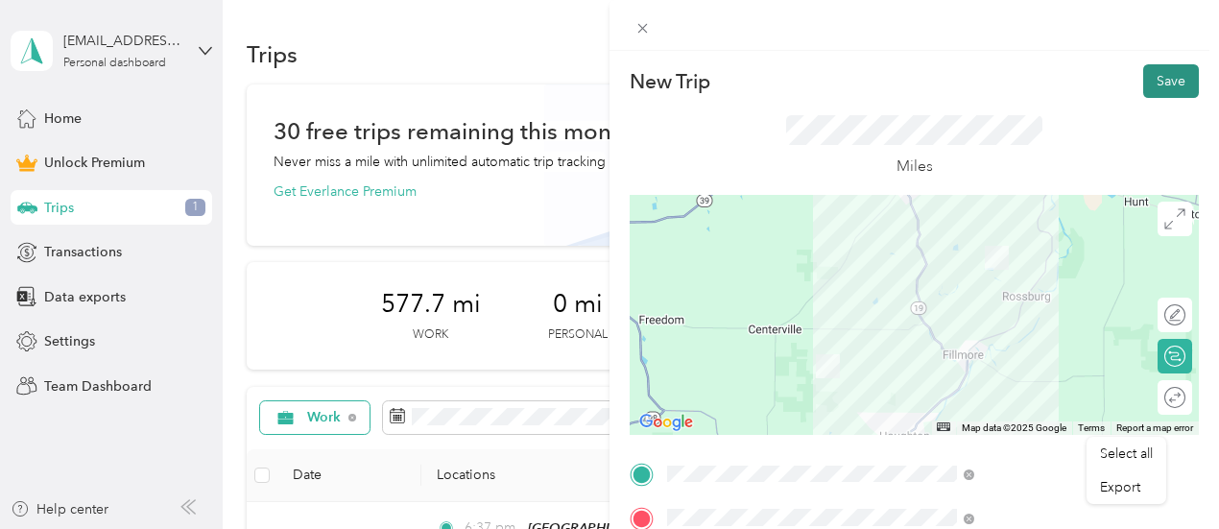
click at [1155, 85] on button "Save" at bounding box center [1171, 81] width 56 height 34
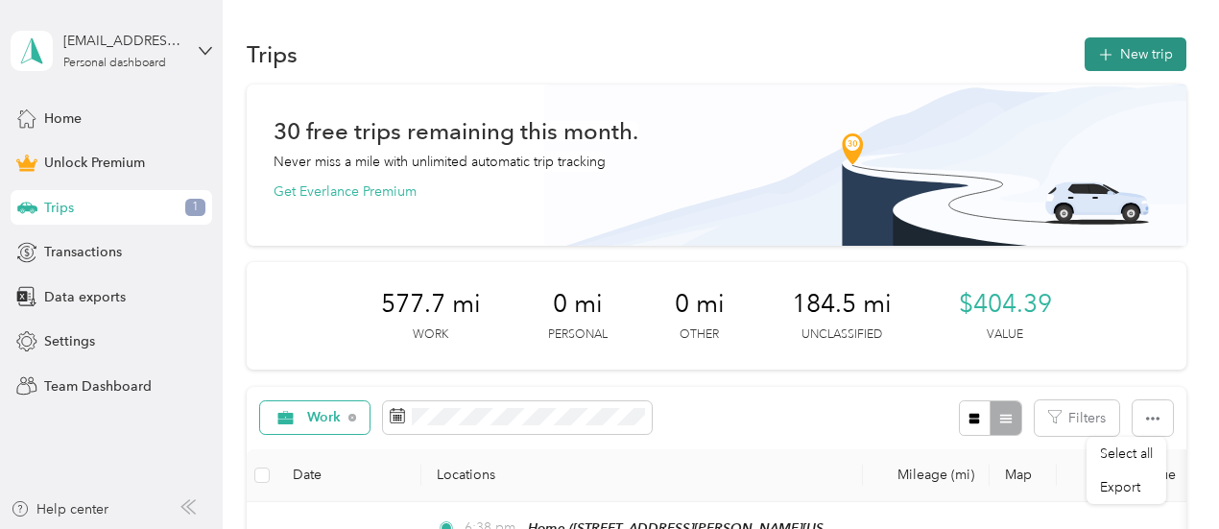
click at [1133, 58] on button "New trip" at bounding box center [1135, 54] width 102 height 34
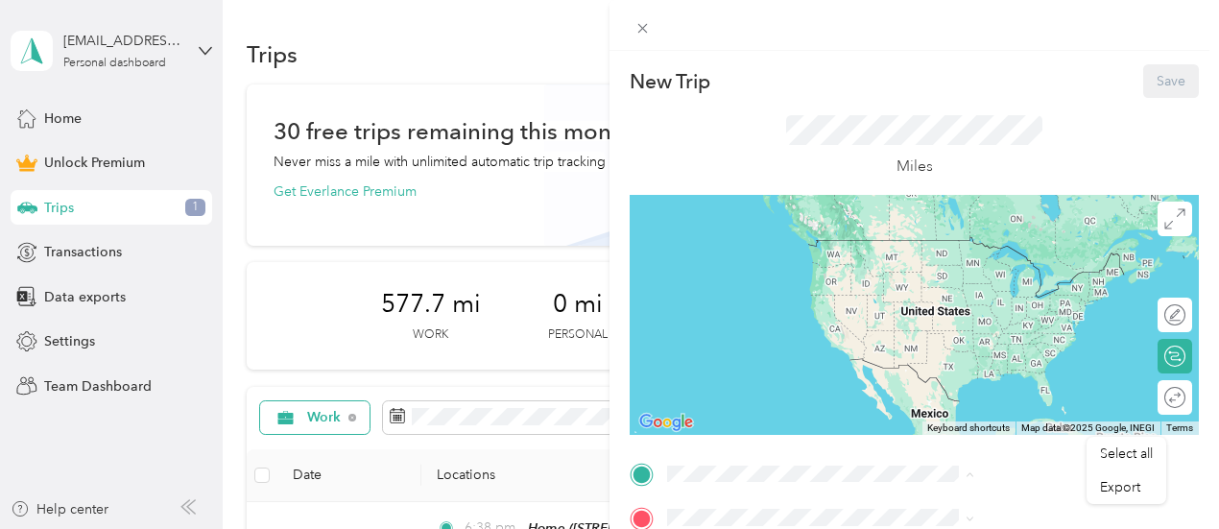
click at [990, 337] on div "Home 11891 Wiscoy Road, Hume, New York, United States" at bounding box center [1038, 335] width 264 height 60
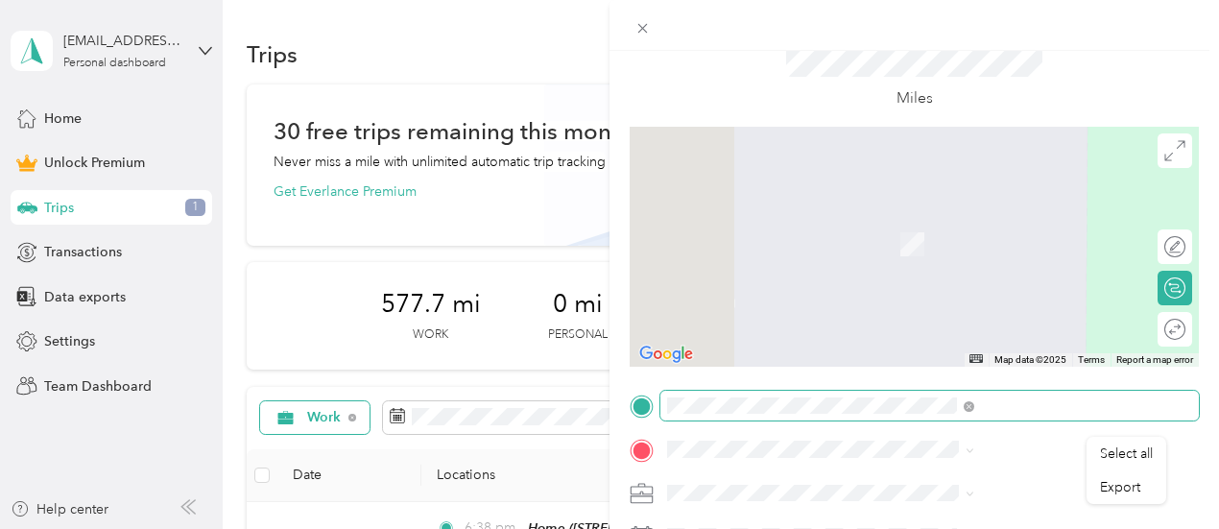
scroll to position [96, 0]
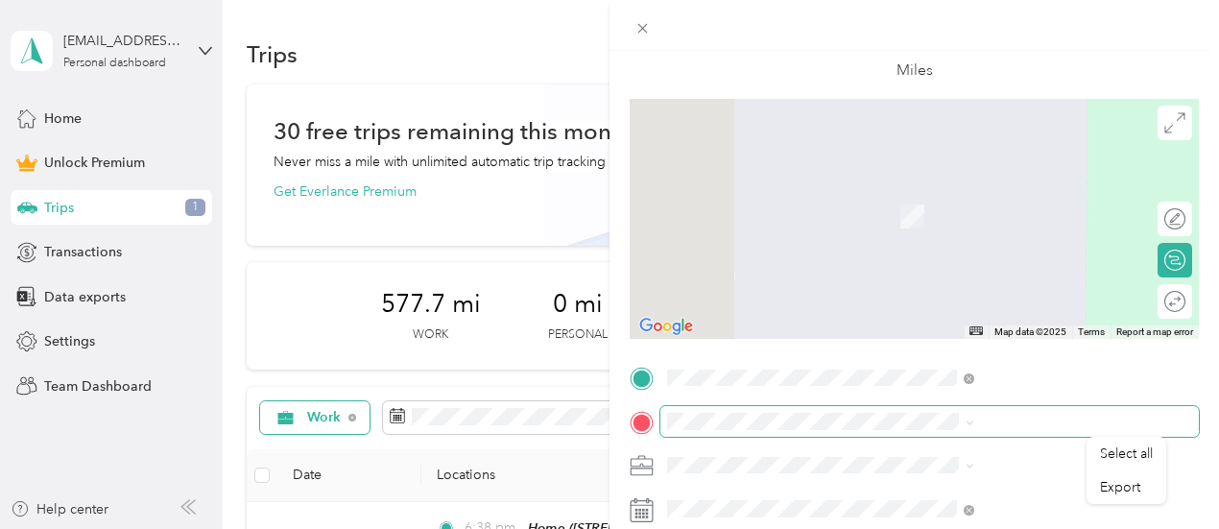
click at [951, 431] on span at bounding box center [929, 421] width 538 height 31
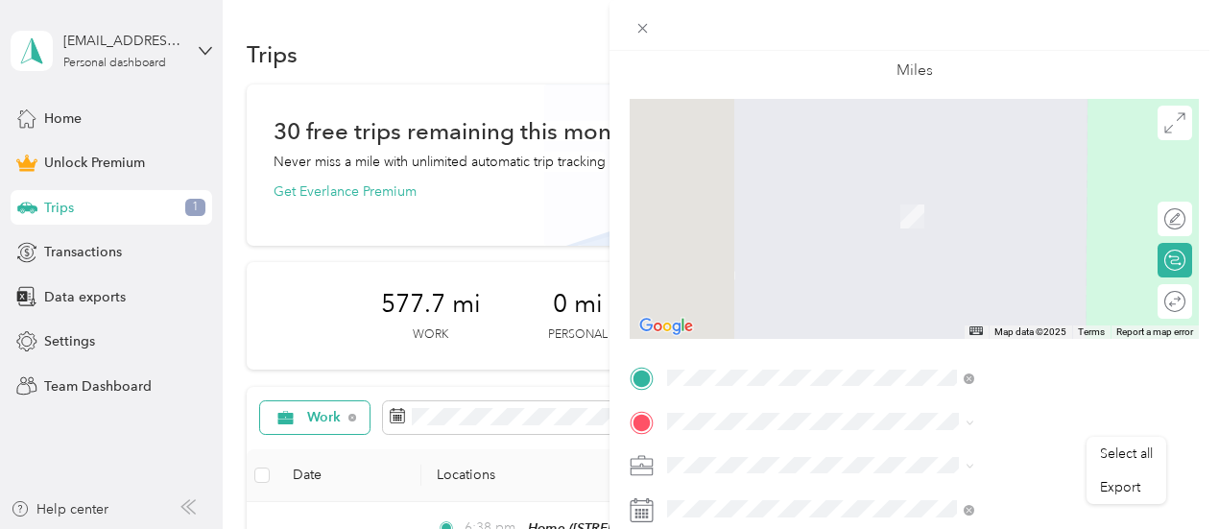
click at [933, 382] on span "8308 Ballard Road, Centerville, New York, United States" at bounding box center [1020, 374] width 228 height 36
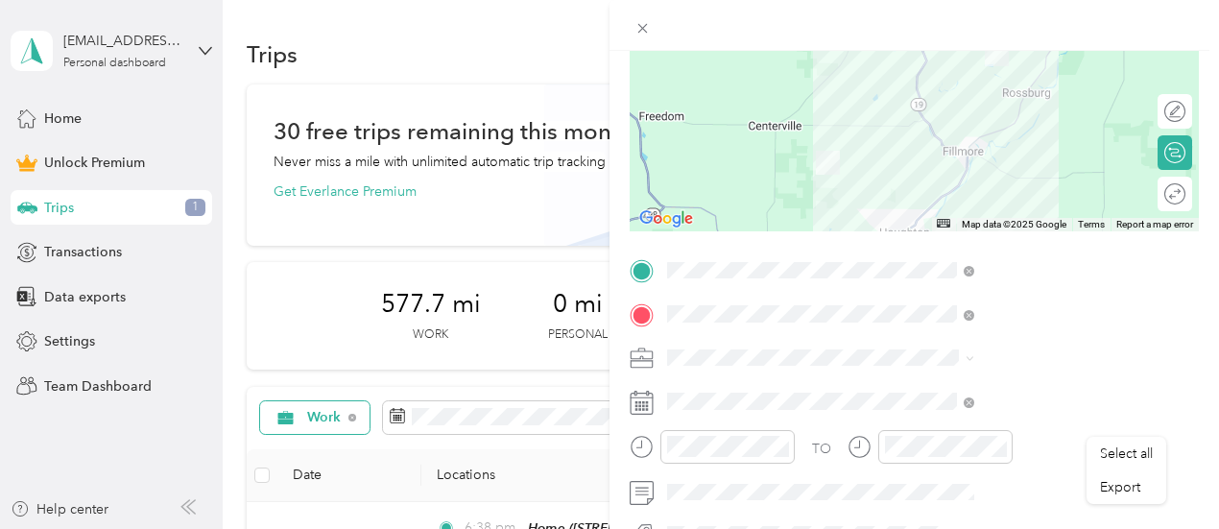
scroll to position [288, 0]
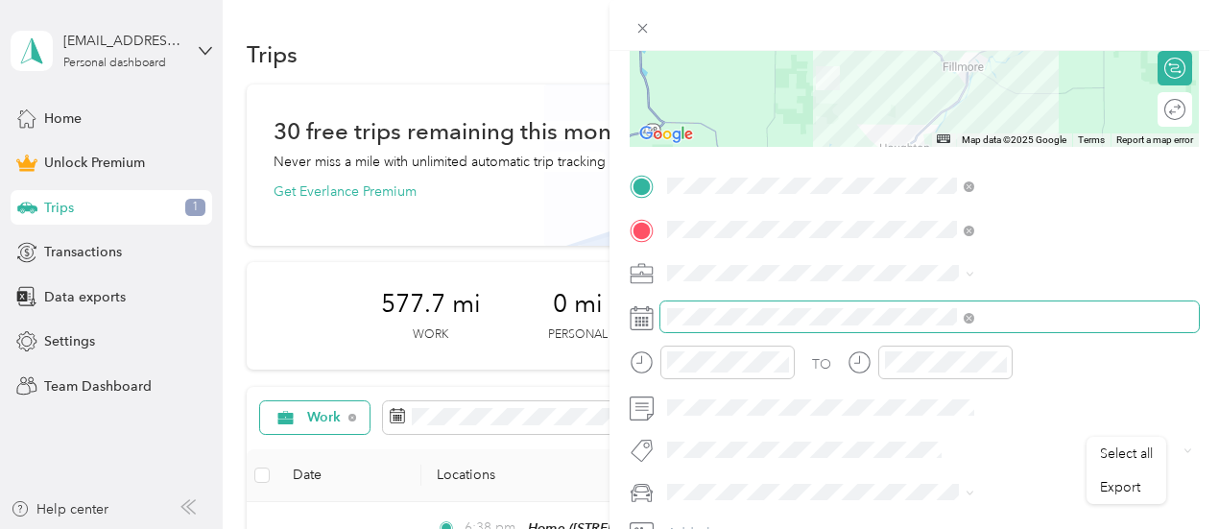
click at [1039, 325] on span at bounding box center [929, 316] width 538 height 31
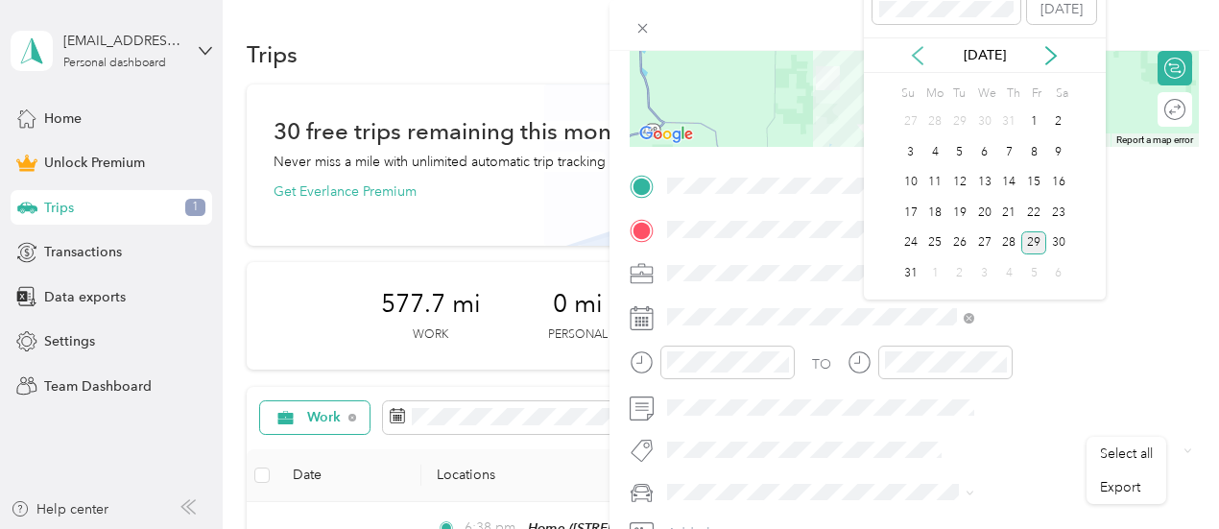
click at [915, 53] on icon at bounding box center [917, 55] width 19 height 19
click at [985, 243] on div "30" at bounding box center [984, 243] width 25 height 24
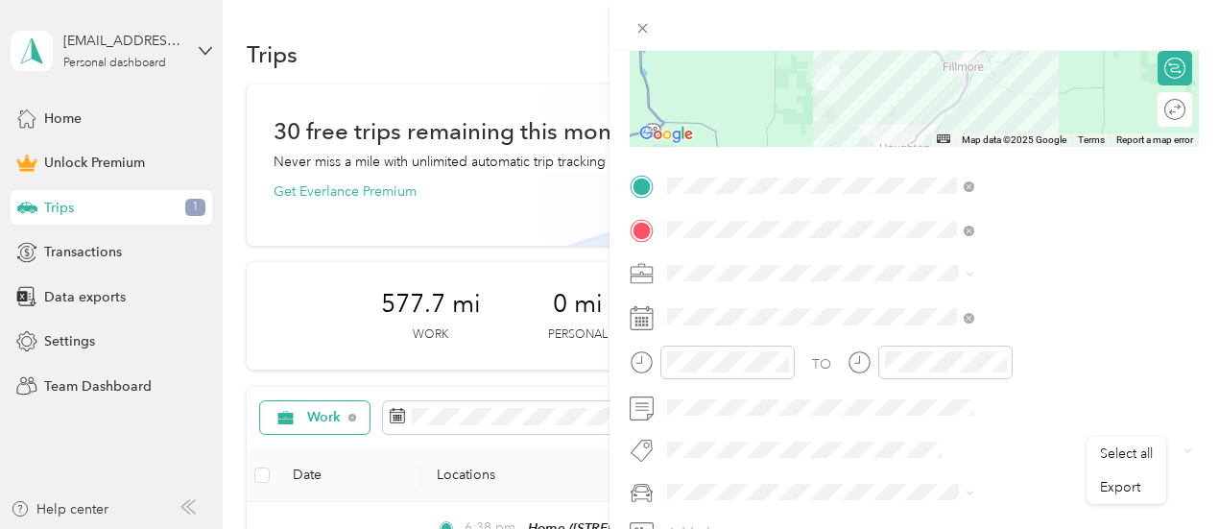
click at [940, 6] on div "Work" at bounding box center [1024, 0] width 294 height 20
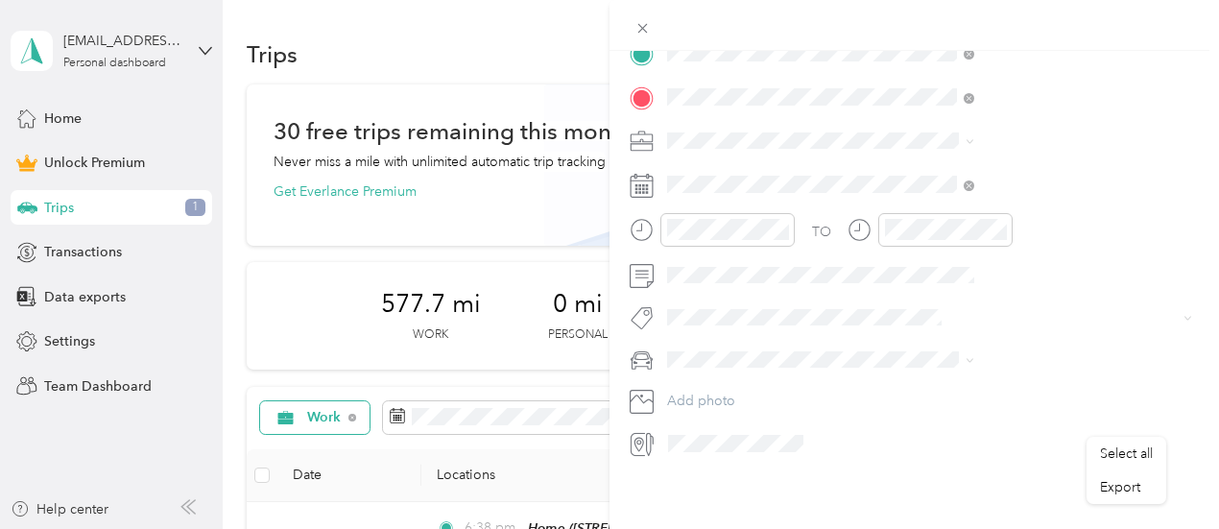
scroll to position [0, 0]
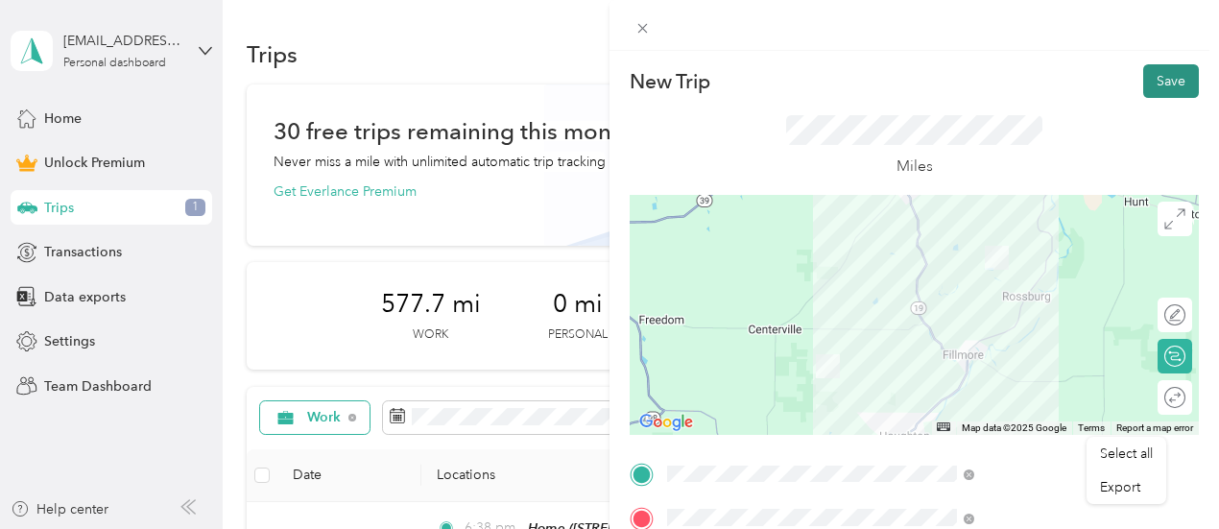
click at [1155, 88] on button "Save" at bounding box center [1171, 81] width 56 height 34
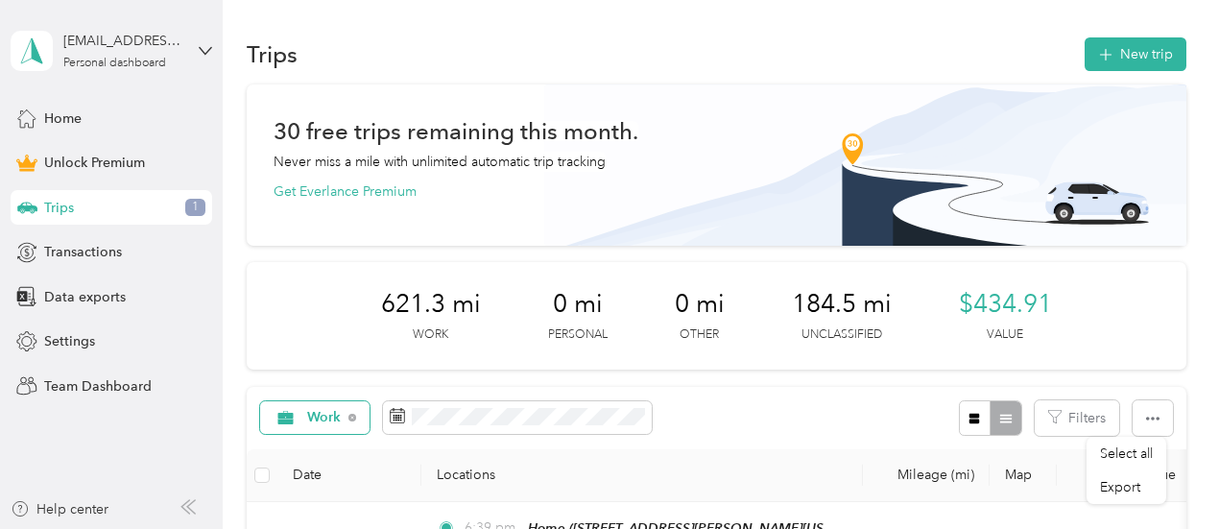
drag, startPoint x: 589, startPoint y: 161, endPoint x: 558, endPoint y: 69, distance: 97.4
click at [558, 69] on div "Trips New trip" at bounding box center [716, 54] width 939 height 40
click at [1134, 55] on button "New trip" at bounding box center [1135, 54] width 102 height 34
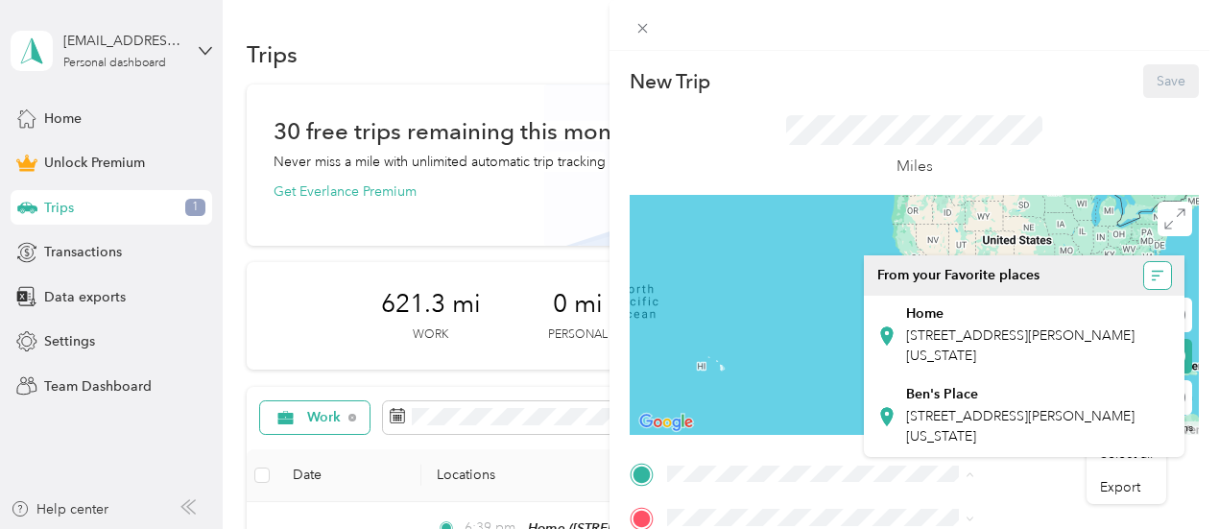
click at [1157, 275] on icon "button" at bounding box center [1156, 274] width 8 height 1
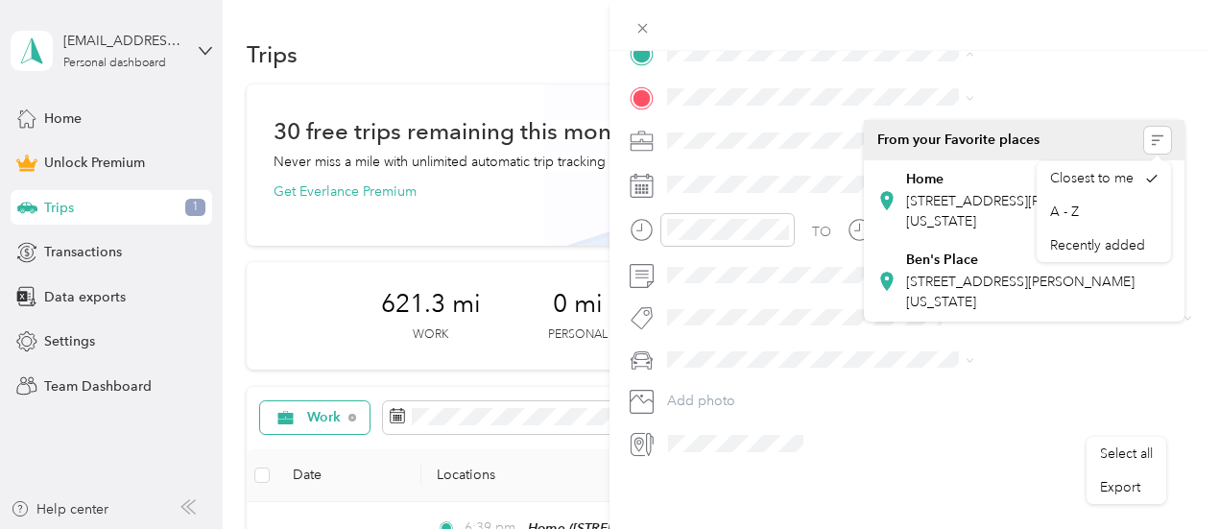
scroll to position [434, 0]
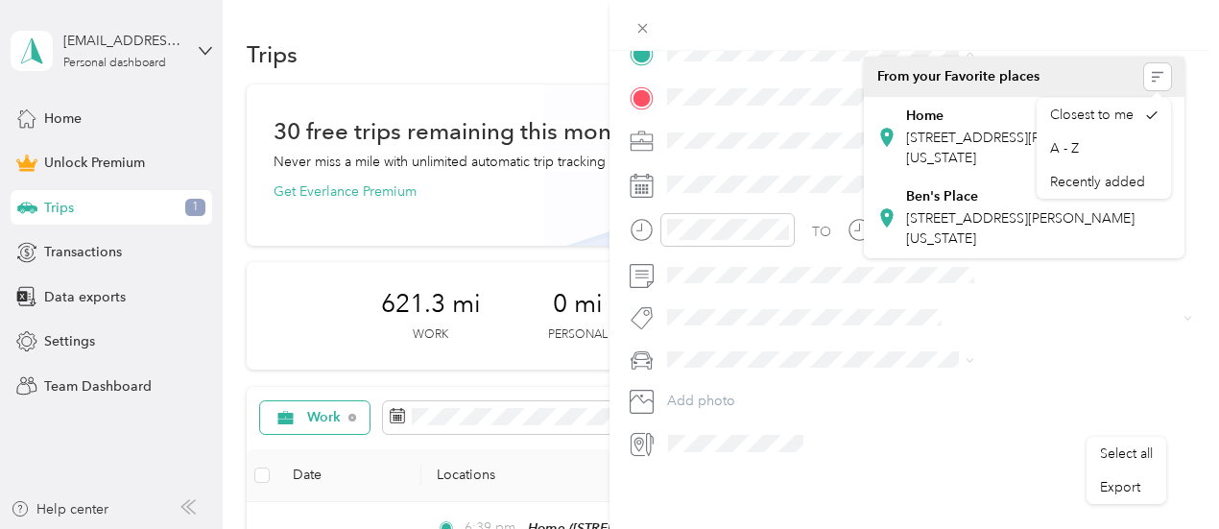
click at [786, 207] on div "New Trip Save This trip cannot be edited because it is either under review, app…" at bounding box center [609, 264] width 1219 height 529
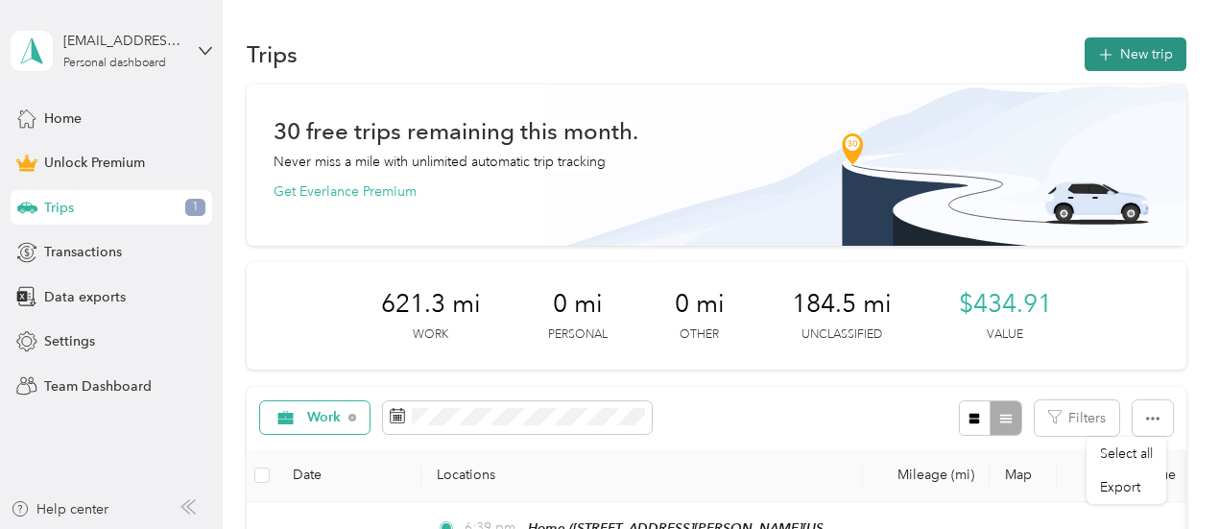
click at [1155, 52] on button "New trip" at bounding box center [1135, 54] width 102 height 34
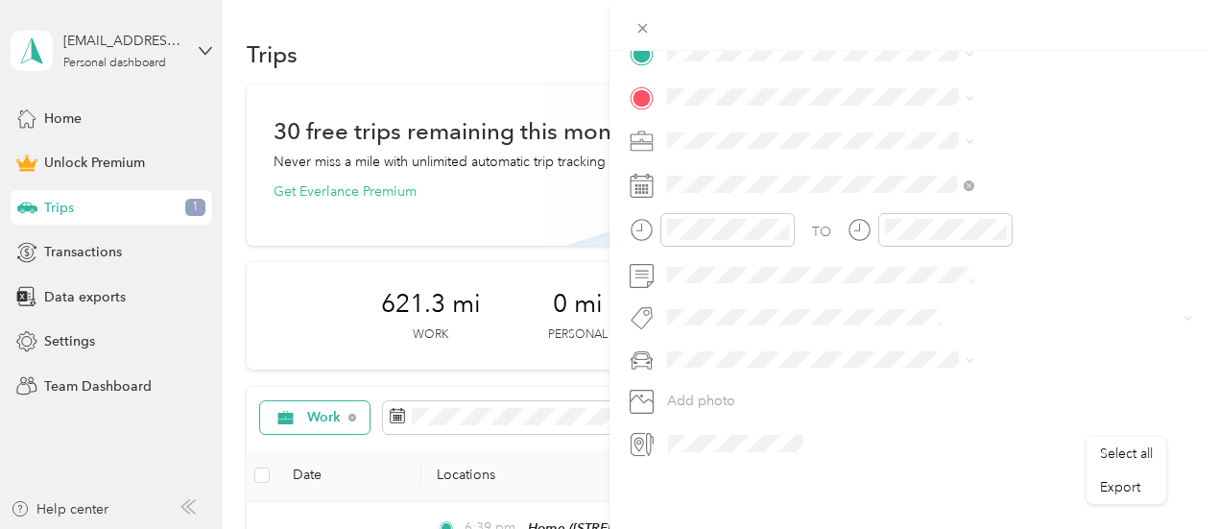
scroll to position [338, 0]
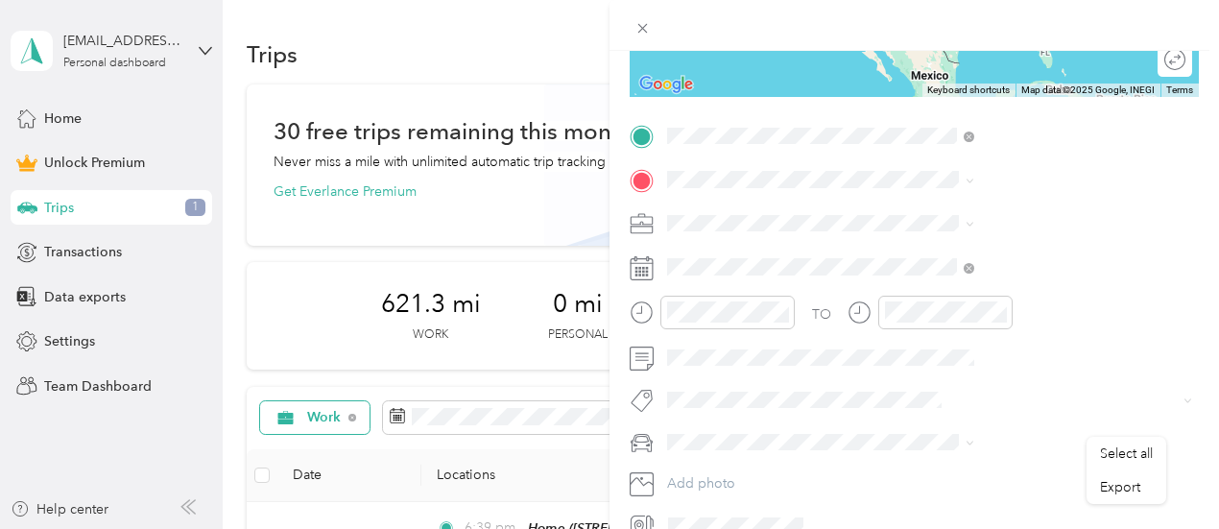
click at [958, 209] on span "Sherman New York, United States" at bounding box center [1014, 214] width 216 height 34
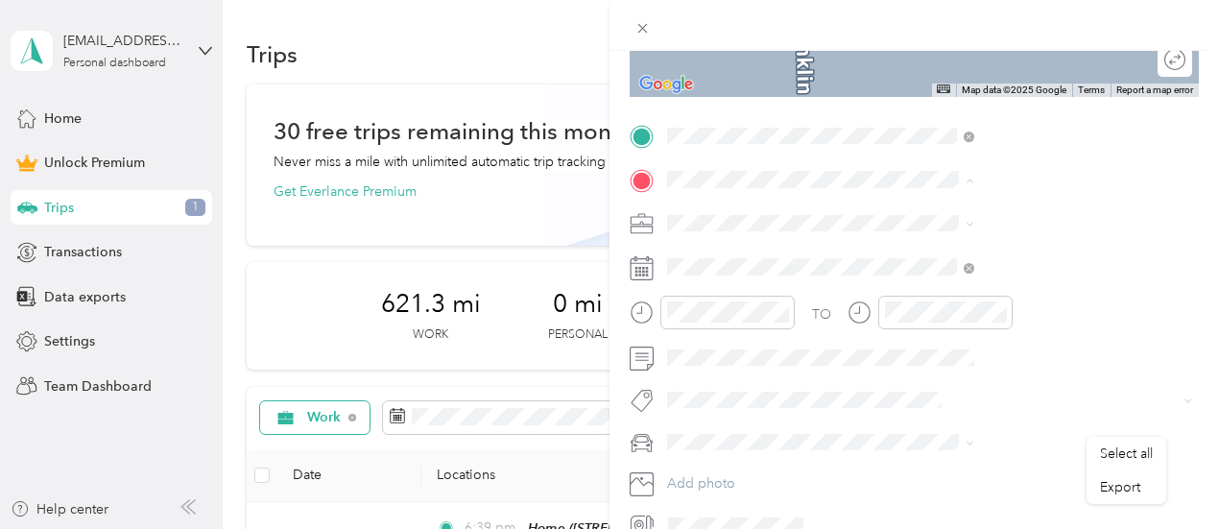
click at [955, 388] on li "Ben's Place 8308 Ballard Road, Centerville, New York, United States" at bounding box center [1024, 358] width 321 height 81
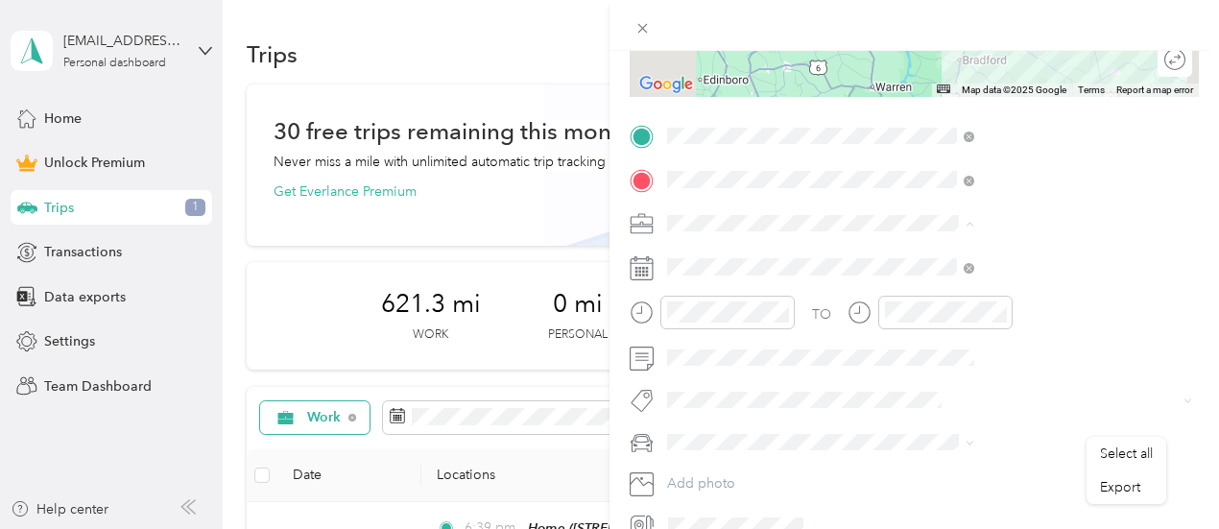
click at [919, 248] on div "Work" at bounding box center [1024, 257] width 294 height 20
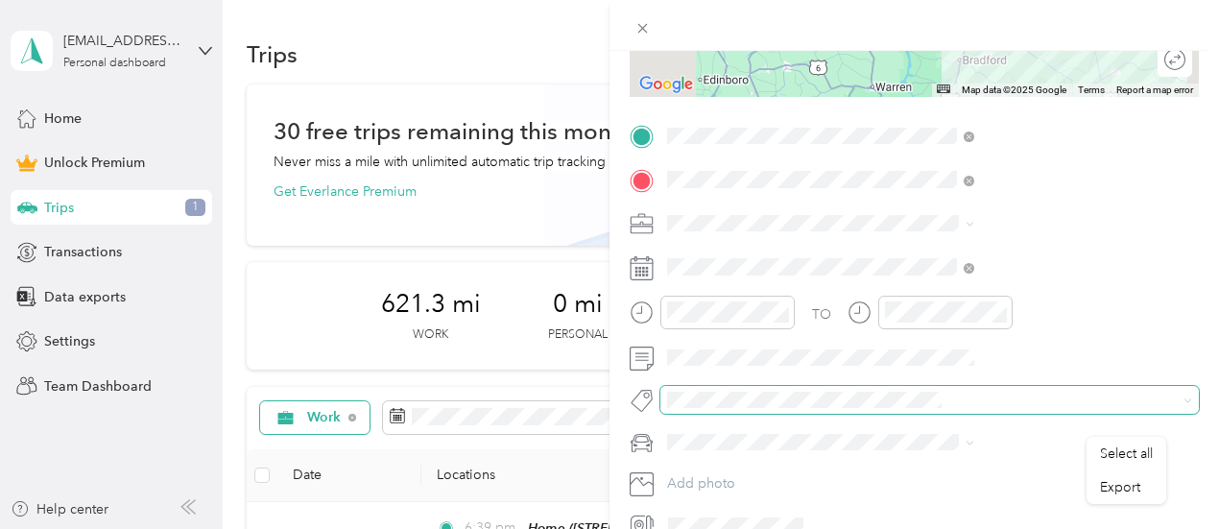
scroll to position [434, 0]
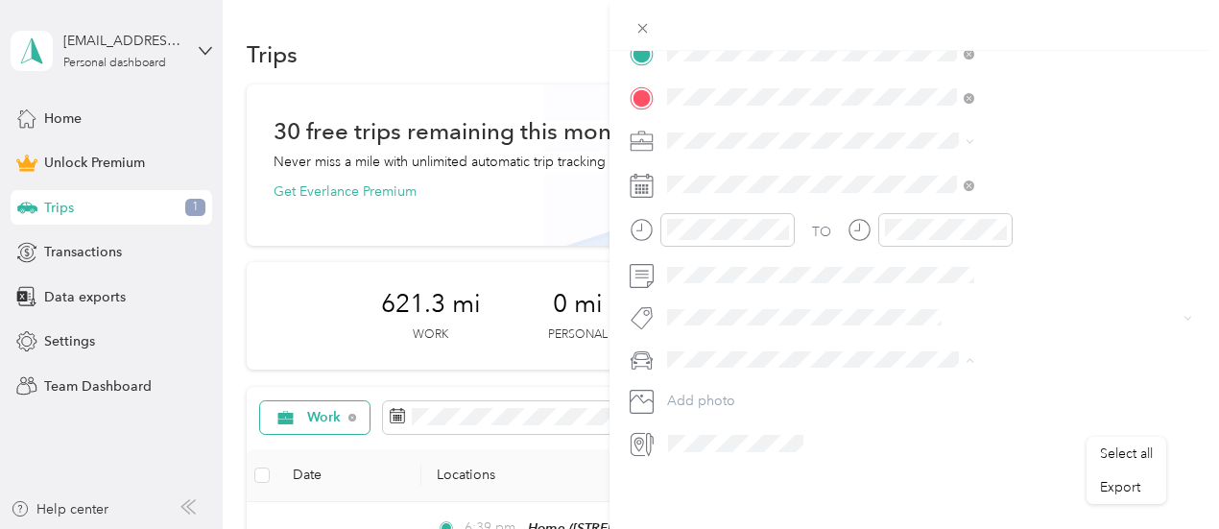
click at [970, 477] on div "New Trip Save This trip cannot be edited because it is either under review, app…" at bounding box center [913, 315] width 609 height 529
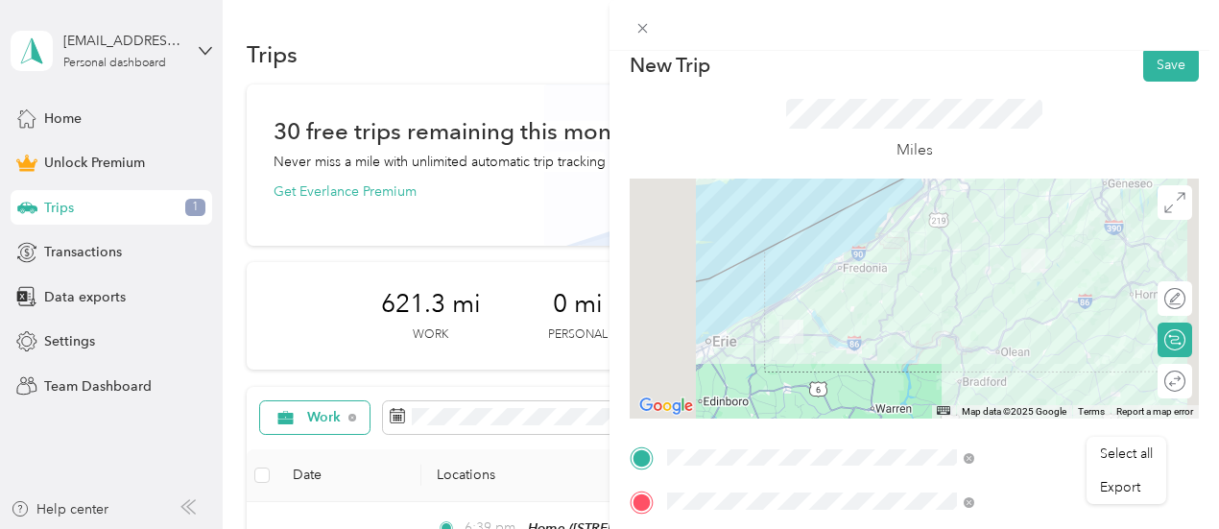
scroll to position [0, 0]
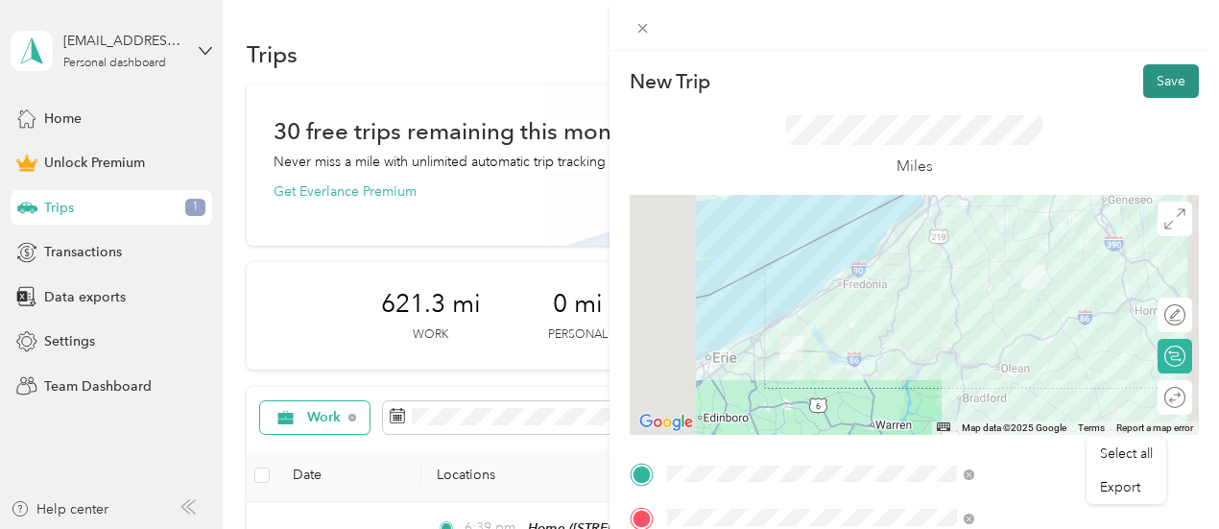
click at [1165, 82] on button "Save" at bounding box center [1171, 81] width 56 height 34
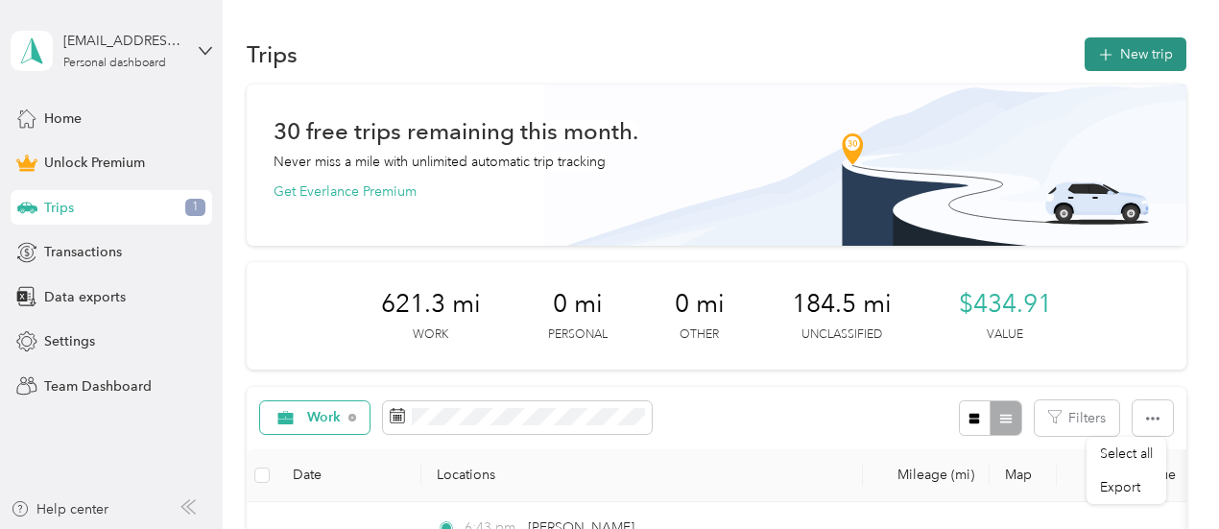
click at [1161, 45] on button "New trip" at bounding box center [1135, 54] width 102 height 34
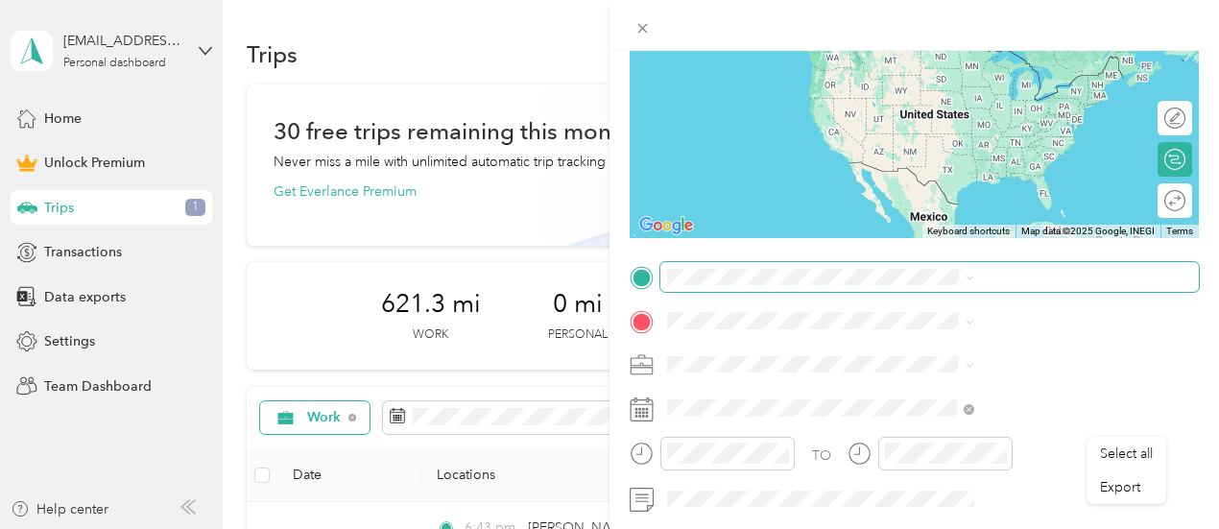
scroll to position [288, 0]
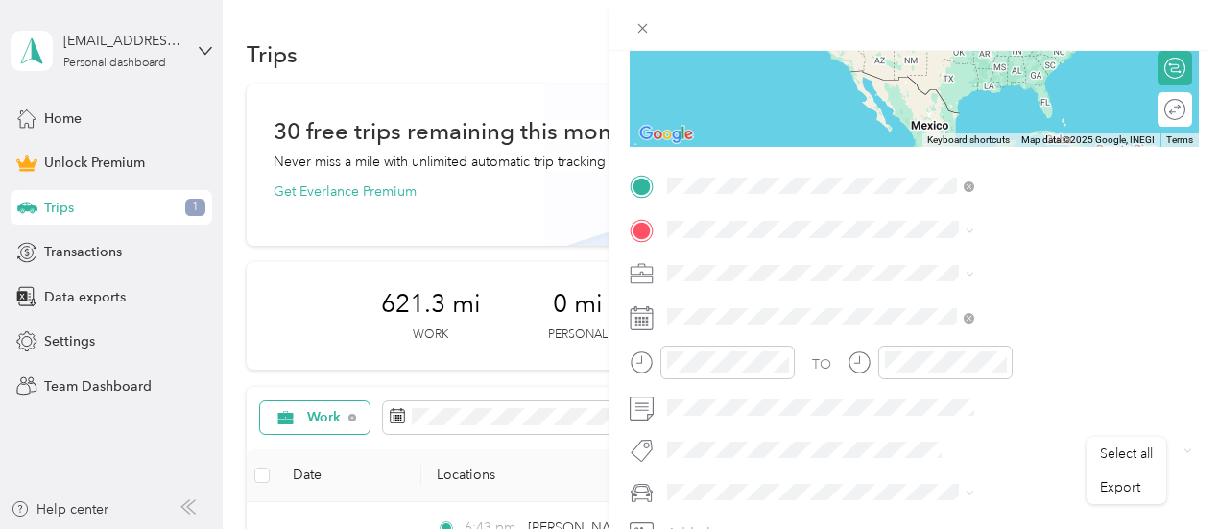
click at [959, 256] on span "Rochester New York, United States" at bounding box center [1014, 264] width 216 height 34
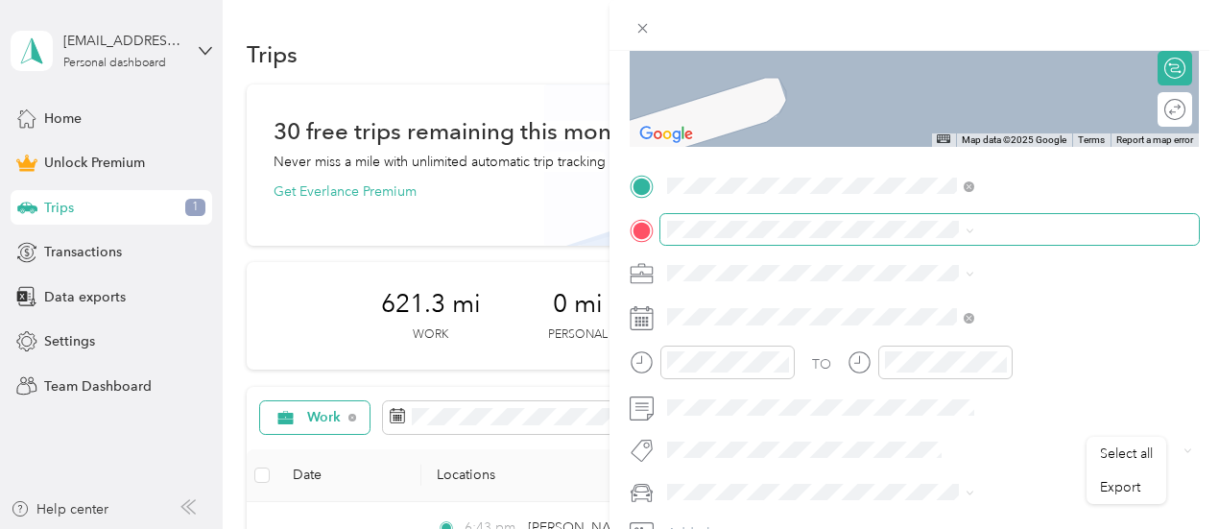
click at [956, 528] on div "Select all Export New Trip Save This trip cannot be edited because it is either…" at bounding box center [604, 529] width 1209 height 0
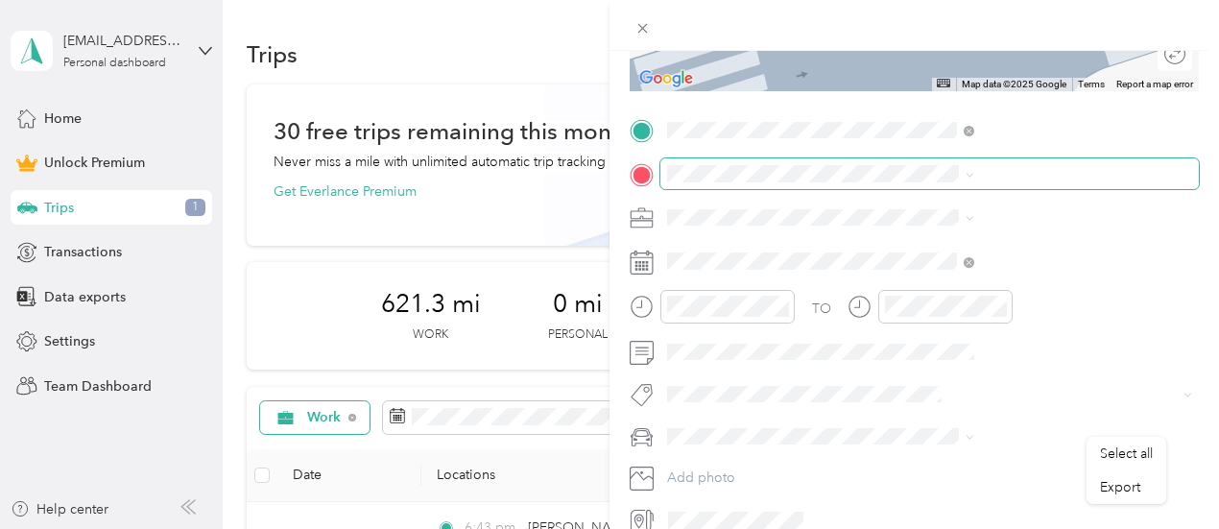
scroll to position [384, 0]
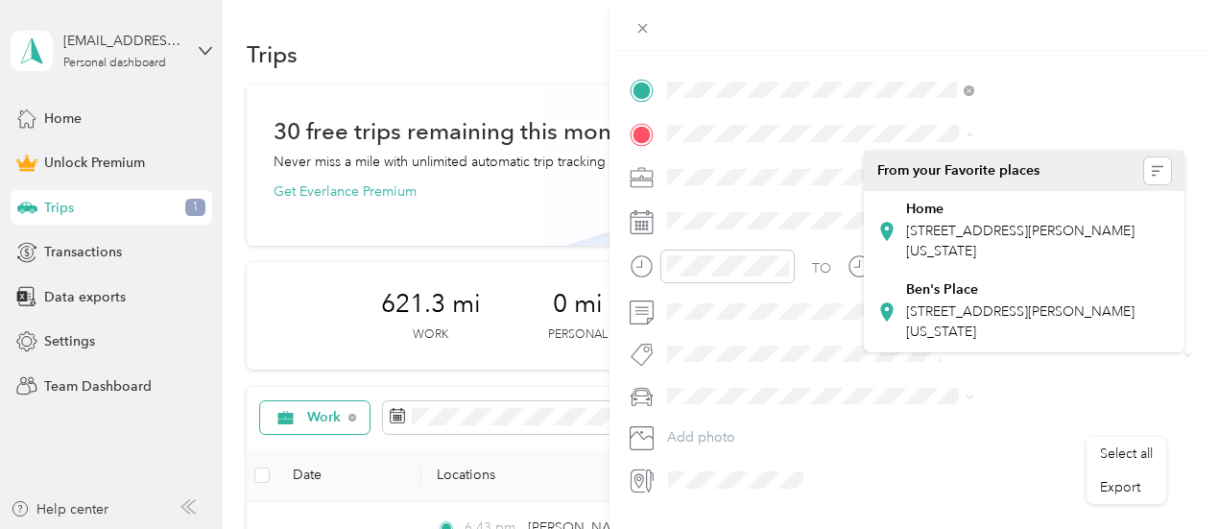
click at [748, 116] on div "New Trip Save This trip cannot be edited because it is either under review, app…" at bounding box center [609, 264] width 1219 height 529
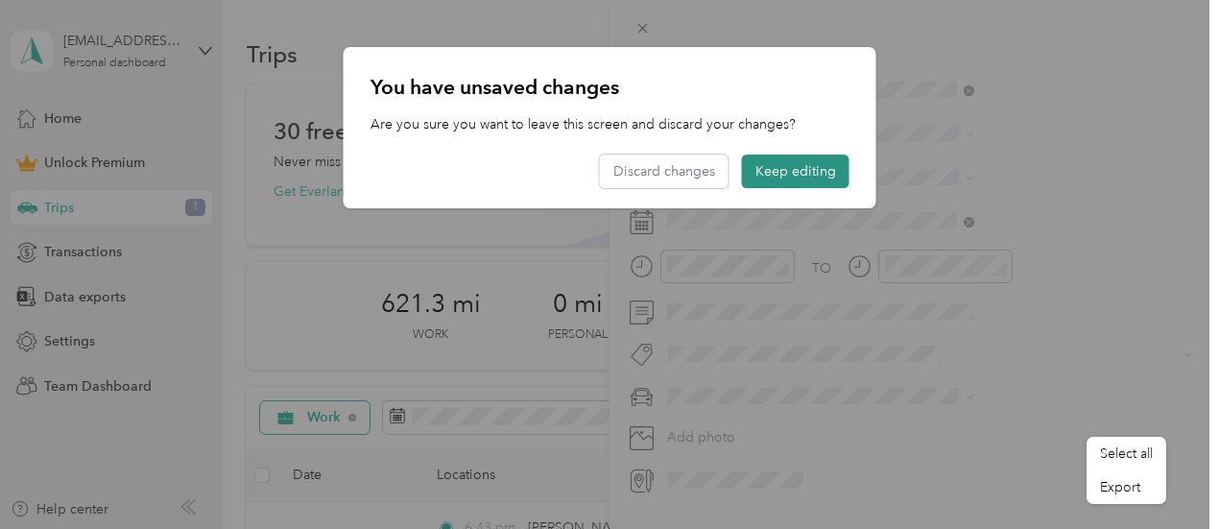
click at [793, 169] on button "Keep editing" at bounding box center [795, 171] width 107 height 34
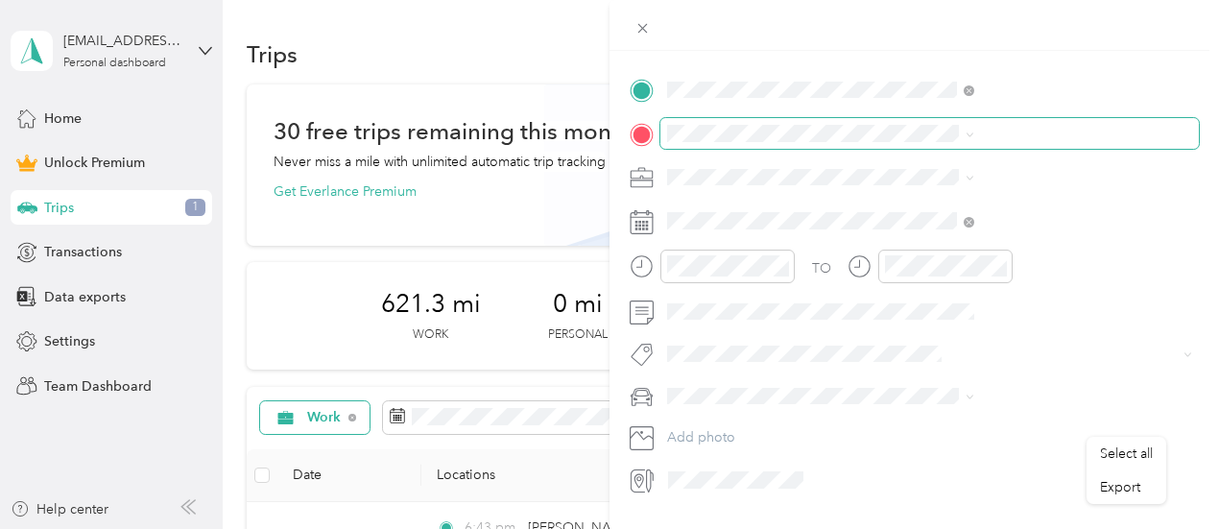
click at [921, 146] on span at bounding box center [929, 133] width 538 height 31
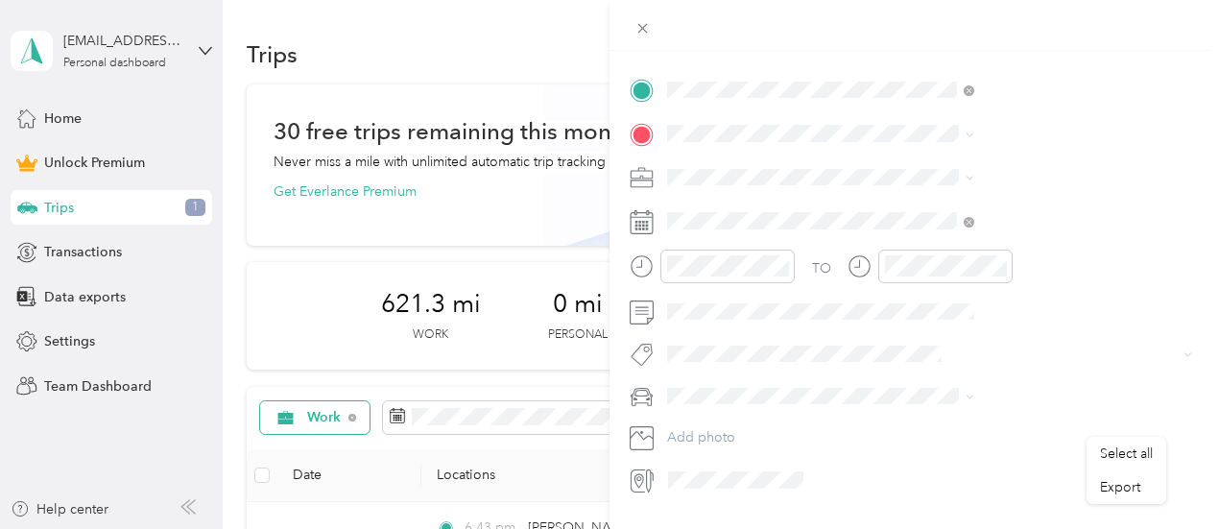
click at [947, 305] on span "8308 Ballard Road, Centerville, New York, United States" at bounding box center [1020, 321] width 228 height 36
click at [888, 206] on span "Work" at bounding box center [893, 210] width 33 height 16
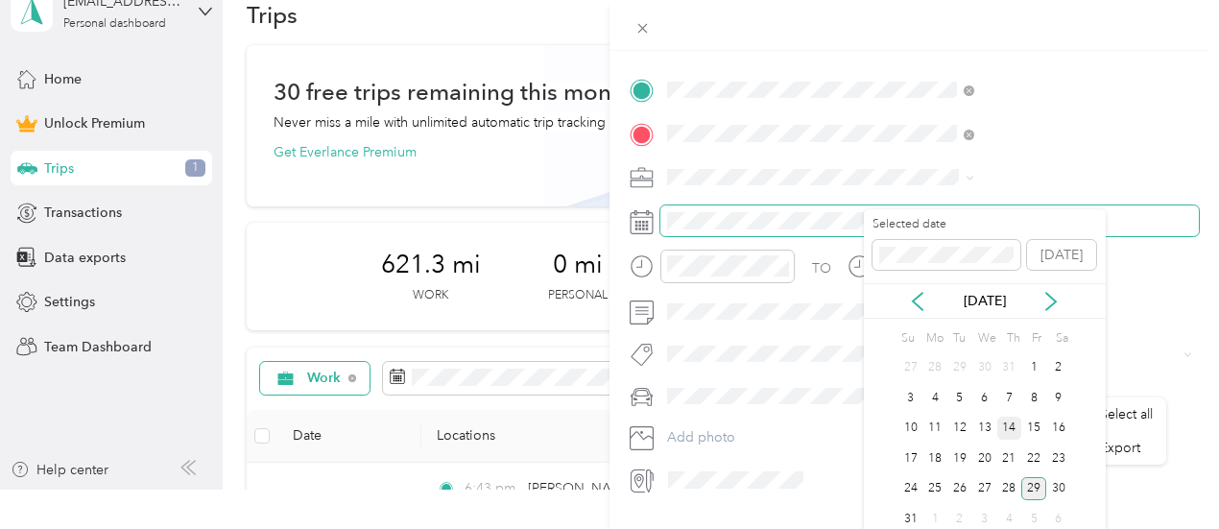
scroll to position [44, 0]
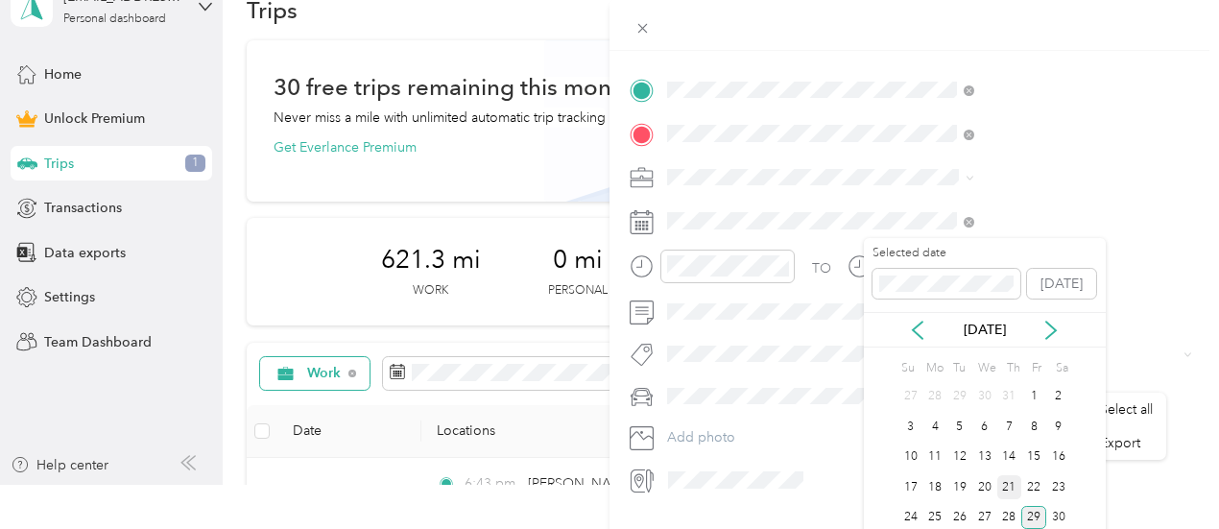
click at [1013, 477] on div "21" at bounding box center [1009, 487] width 25 height 24
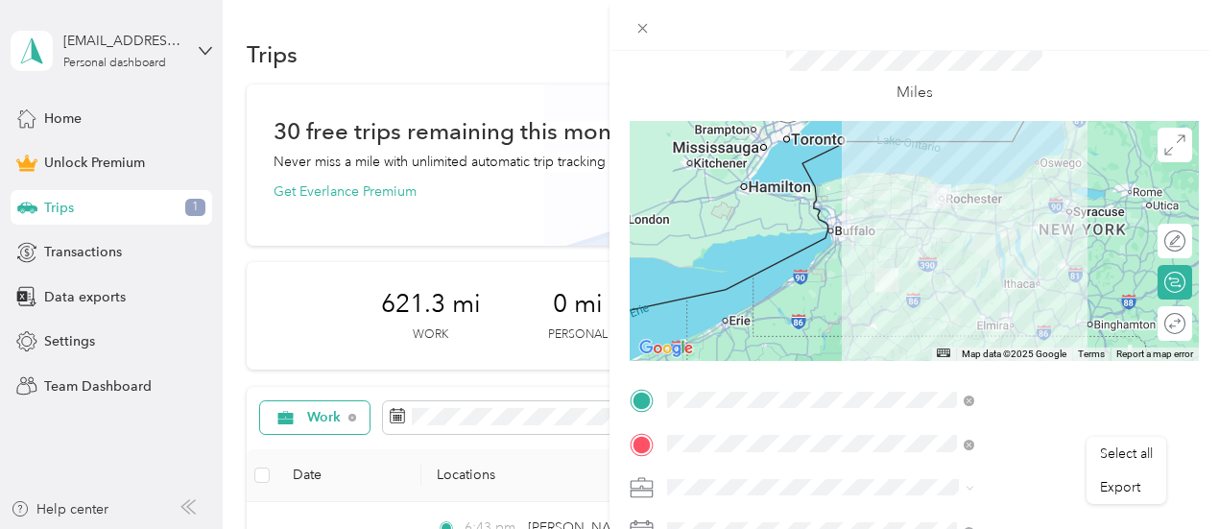
scroll to position [0, 0]
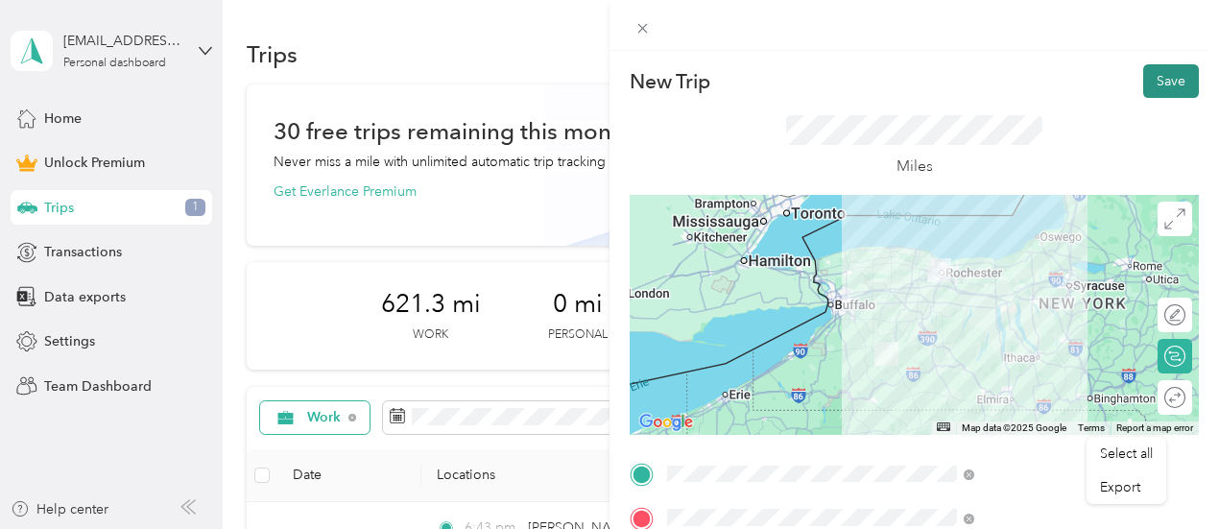
click at [1144, 89] on button "Save" at bounding box center [1171, 81] width 56 height 34
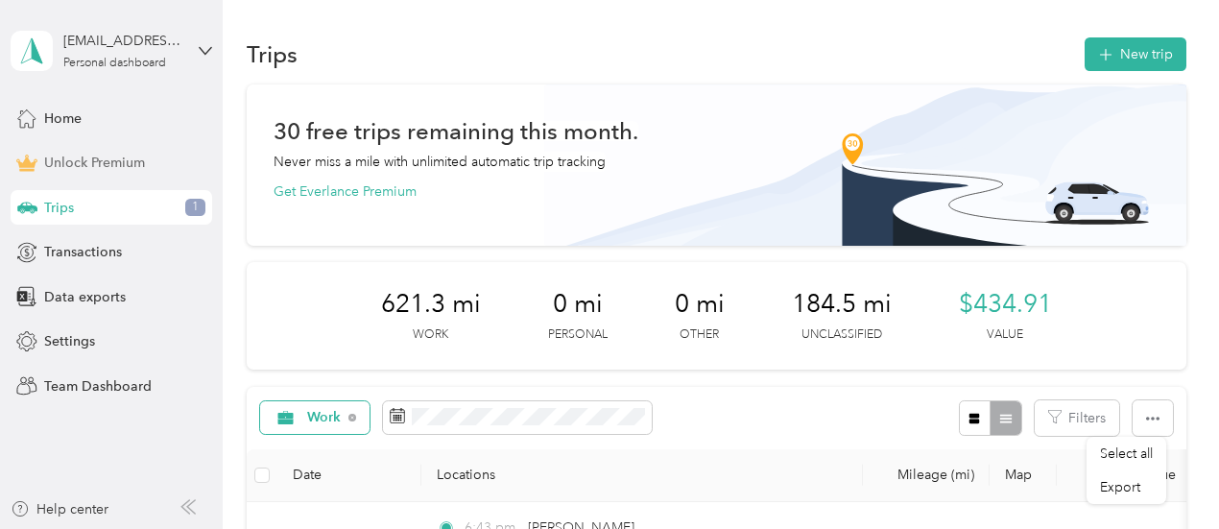
click at [90, 173] on div "Unlock Premium" at bounding box center [112, 163] width 202 height 35
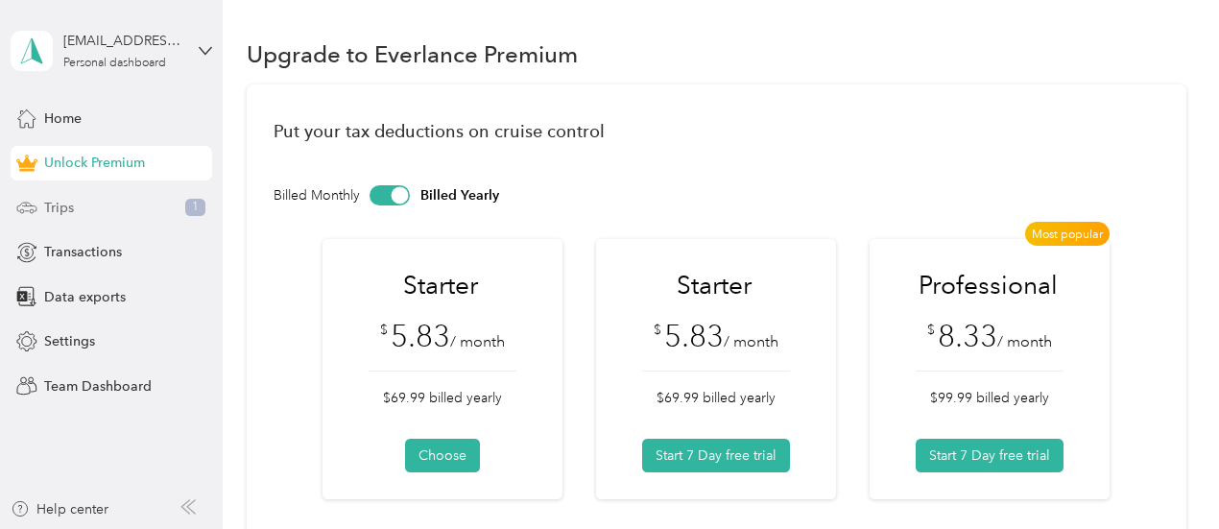
click at [143, 210] on div "Trips 1" at bounding box center [112, 207] width 202 height 35
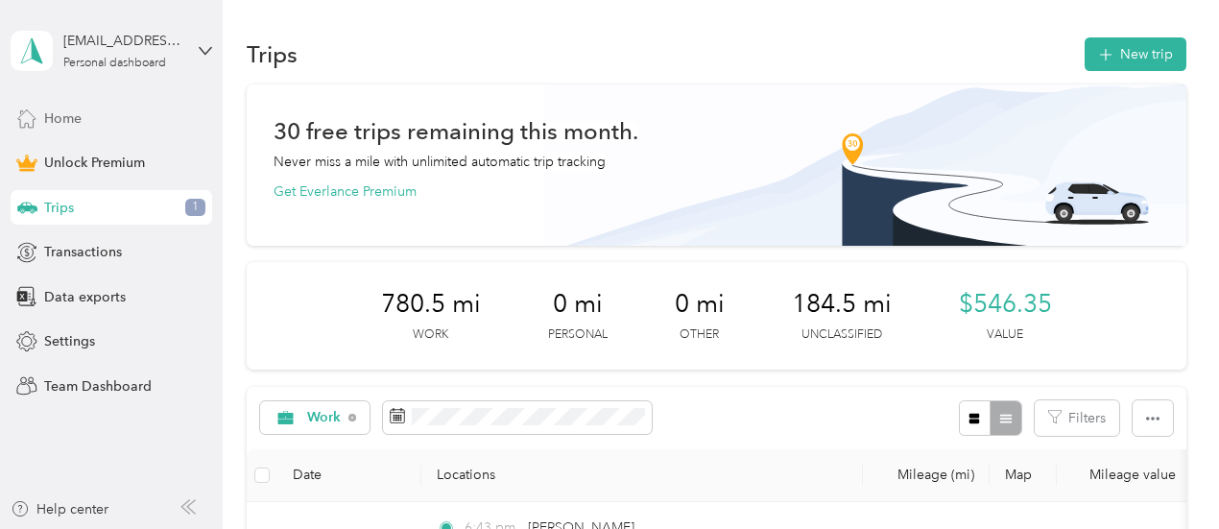
click at [58, 112] on span "Home" at bounding box center [62, 118] width 37 height 20
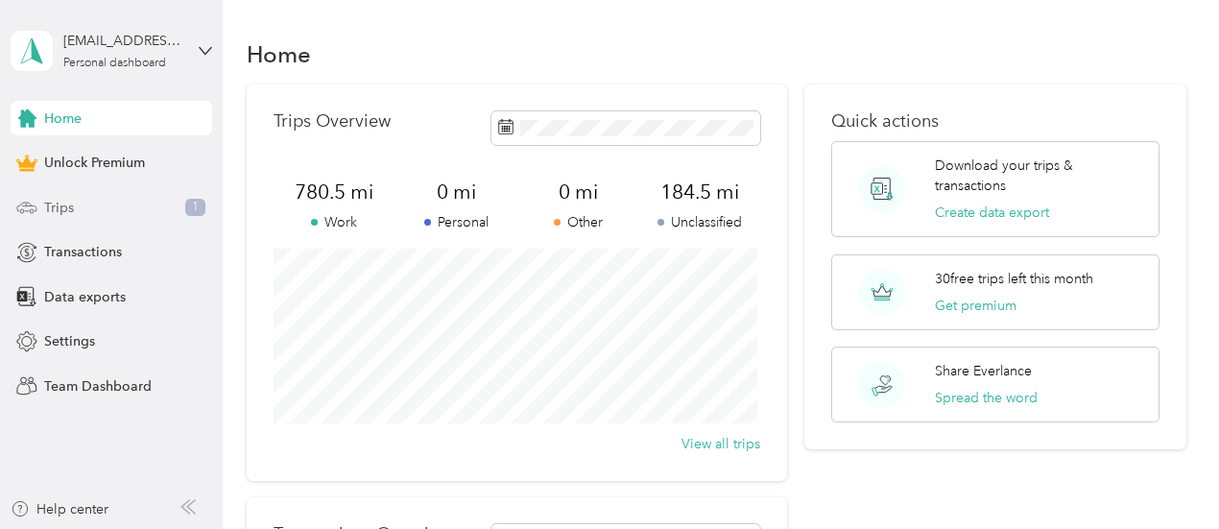
click at [90, 197] on div "Trips 1" at bounding box center [112, 207] width 202 height 35
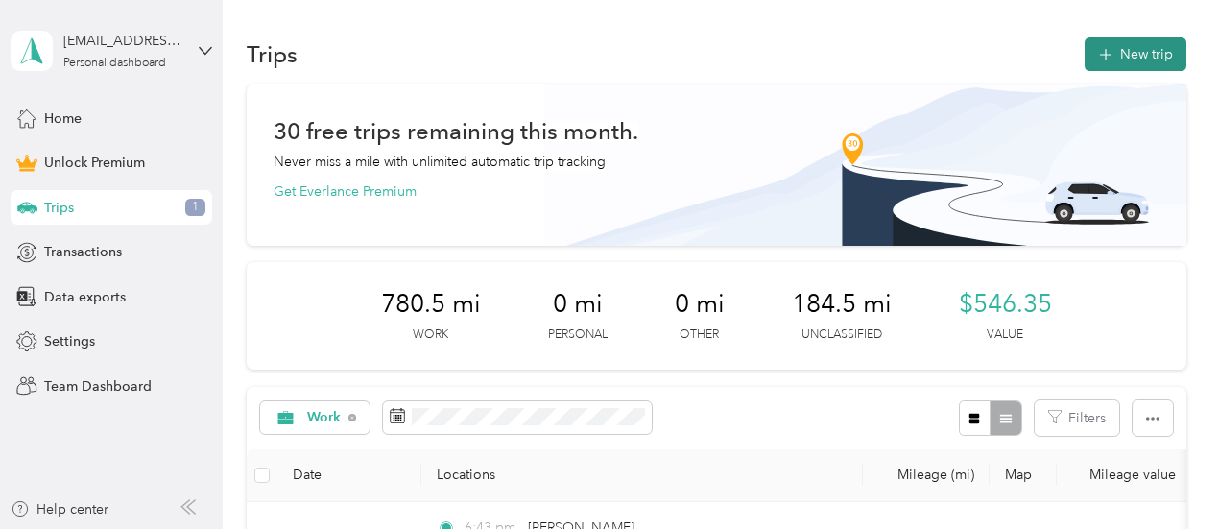
click at [1096, 44] on button "New trip" at bounding box center [1135, 54] width 102 height 34
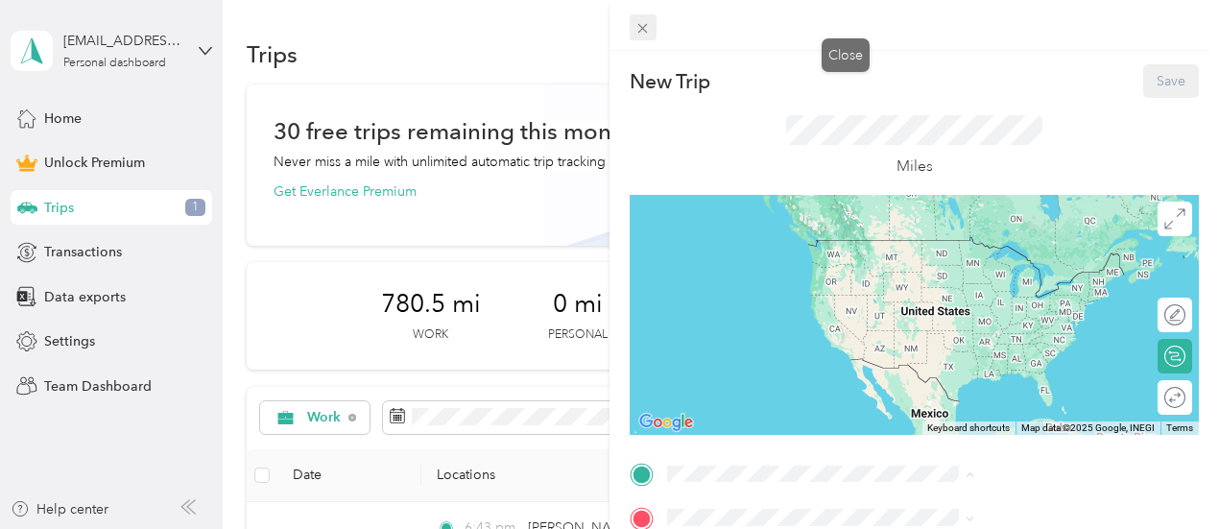
click at [656, 28] on span at bounding box center [642, 27] width 27 height 27
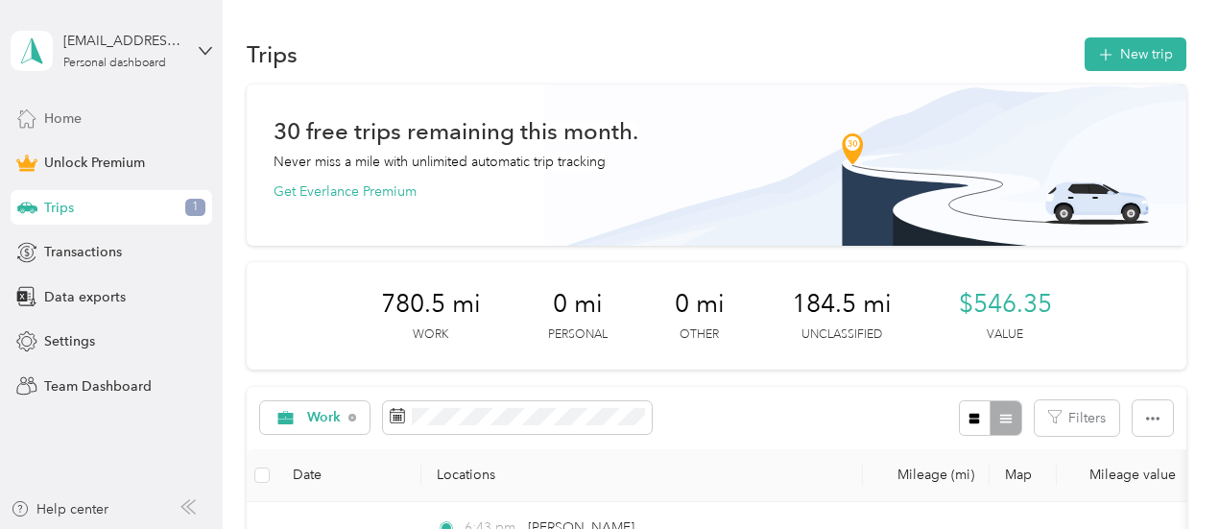
click at [64, 114] on span "Home" at bounding box center [62, 118] width 37 height 20
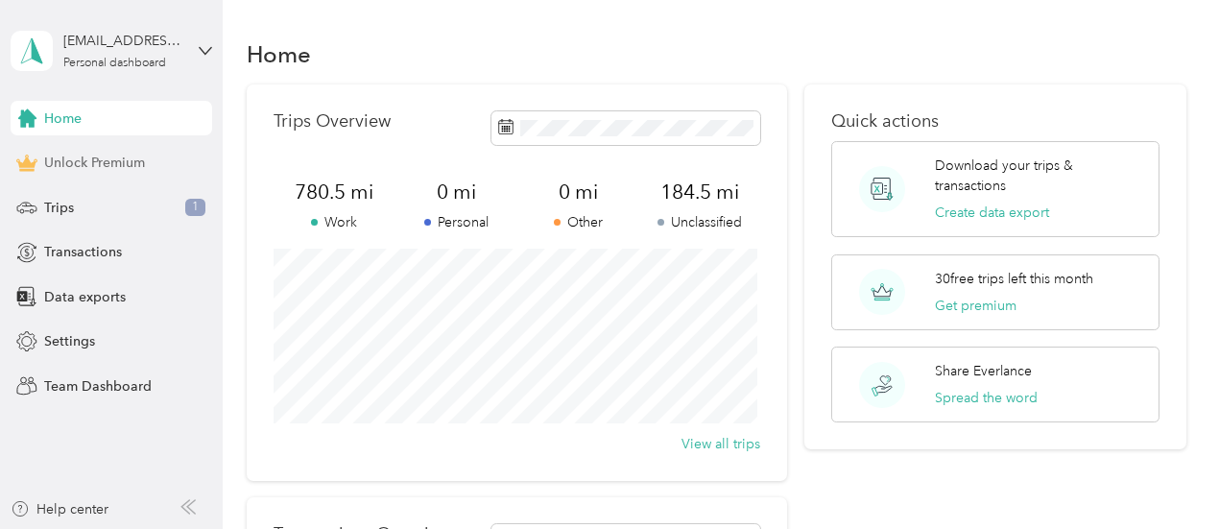
click at [102, 173] on div "Unlock Premium" at bounding box center [112, 163] width 202 height 35
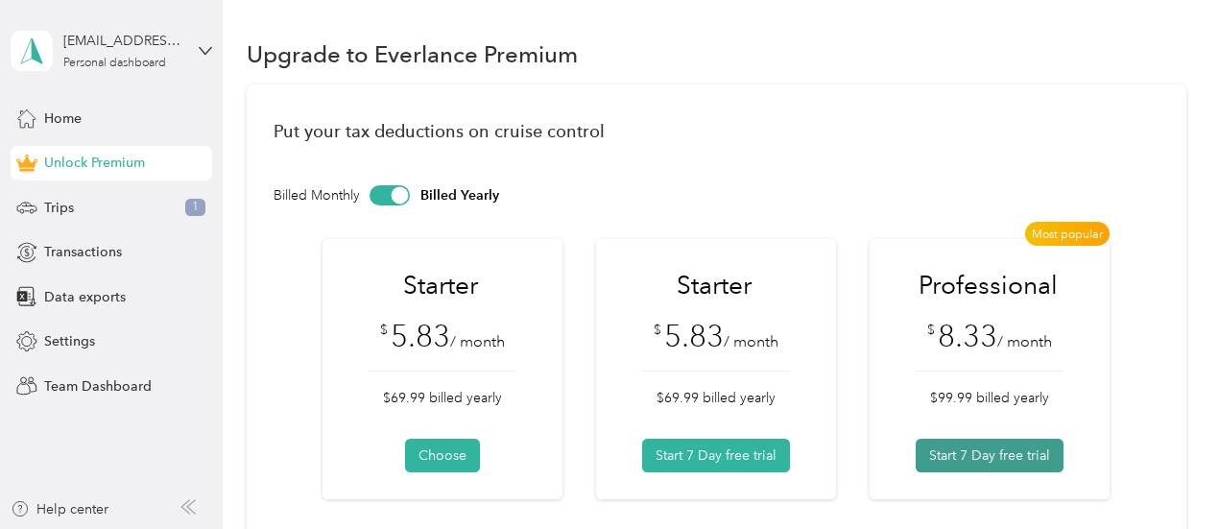
click at [981, 460] on button "Start 7 Day free trial" at bounding box center [989, 456] width 148 height 34
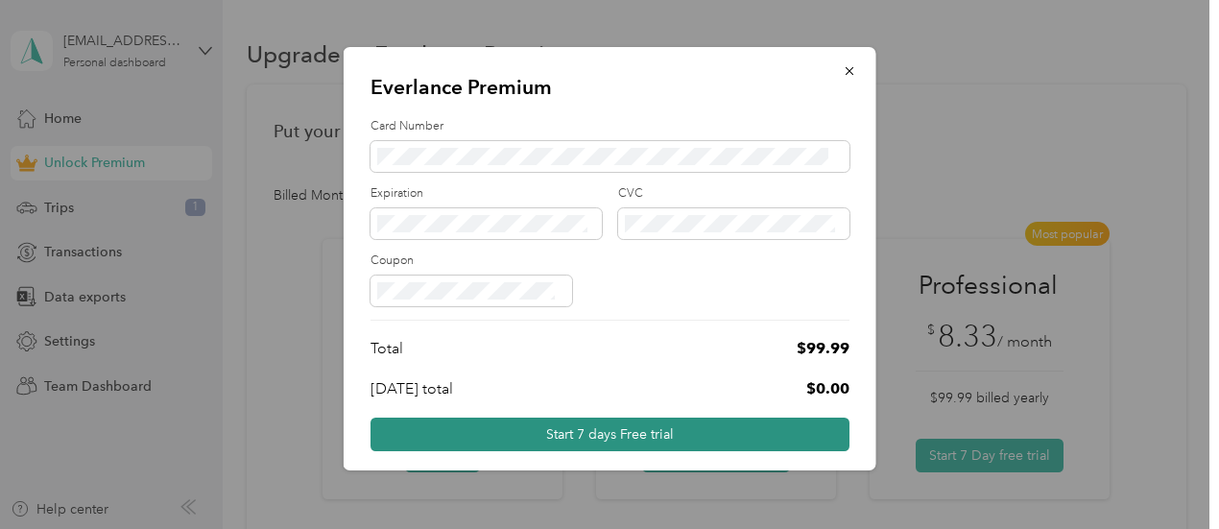
click at [626, 439] on button "Start 7 days Free trial" at bounding box center [609, 434] width 479 height 34
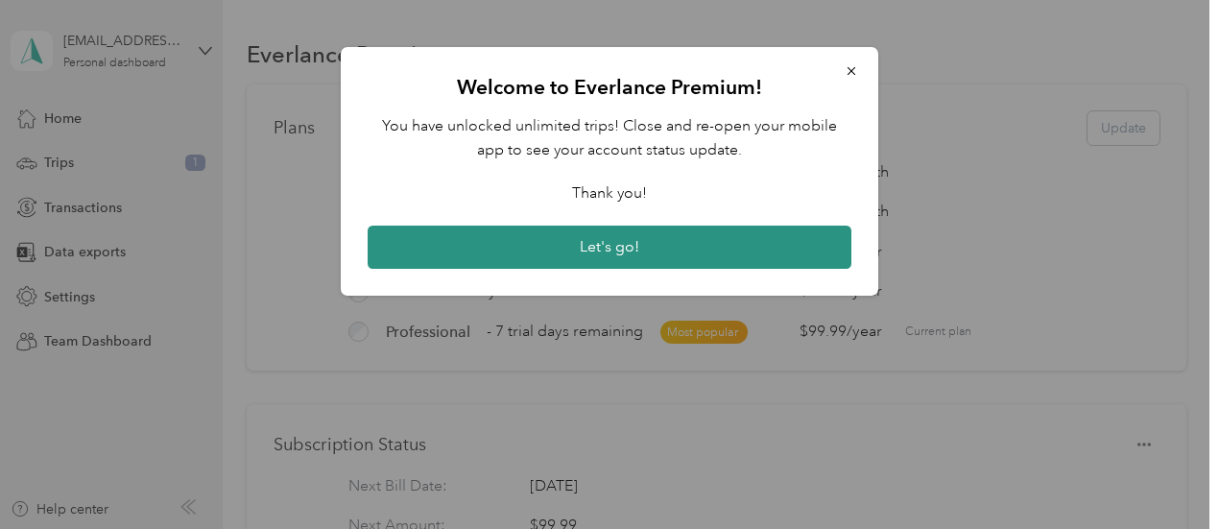
click at [764, 249] on button "Let's go!" at bounding box center [610, 248] width 484 height 44
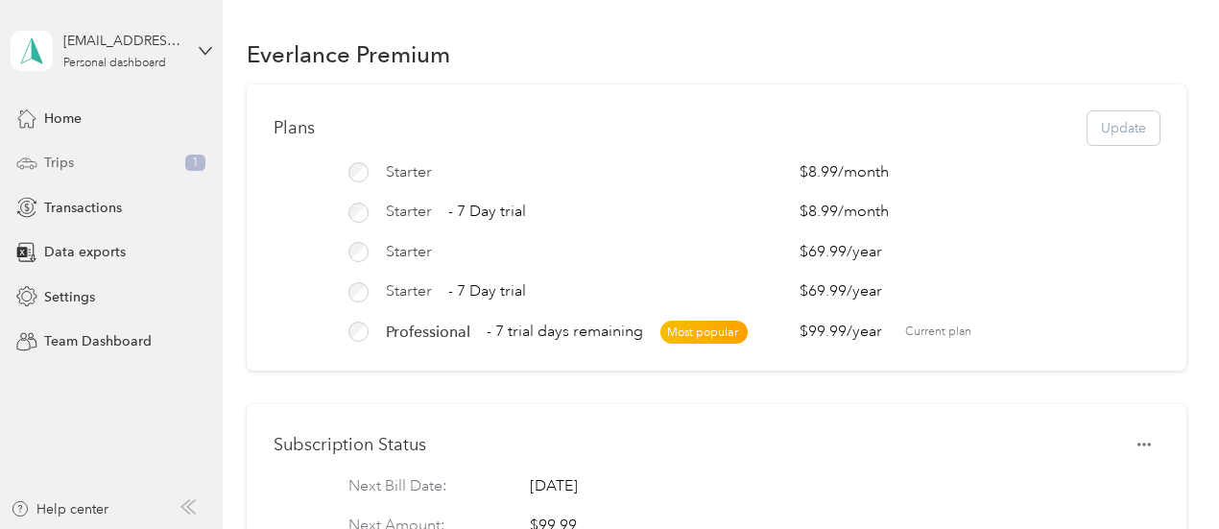
click at [123, 157] on div "Trips 1" at bounding box center [112, 163] width 202 height 35
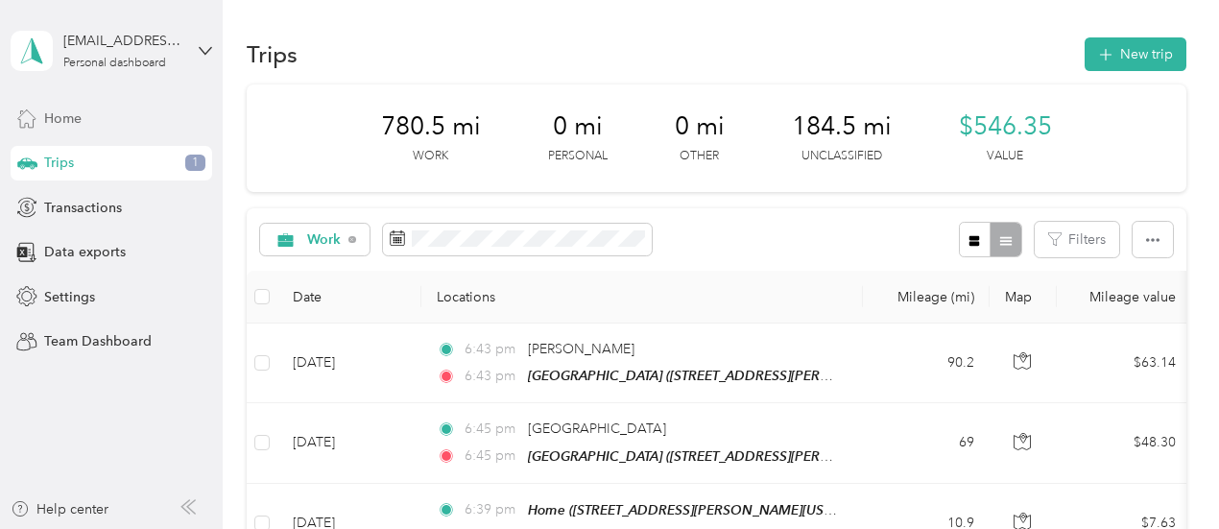
click at [131, 119] on div "Home" at bounding box center [112, 118] width 202 height 35
